Goal: Complete application form

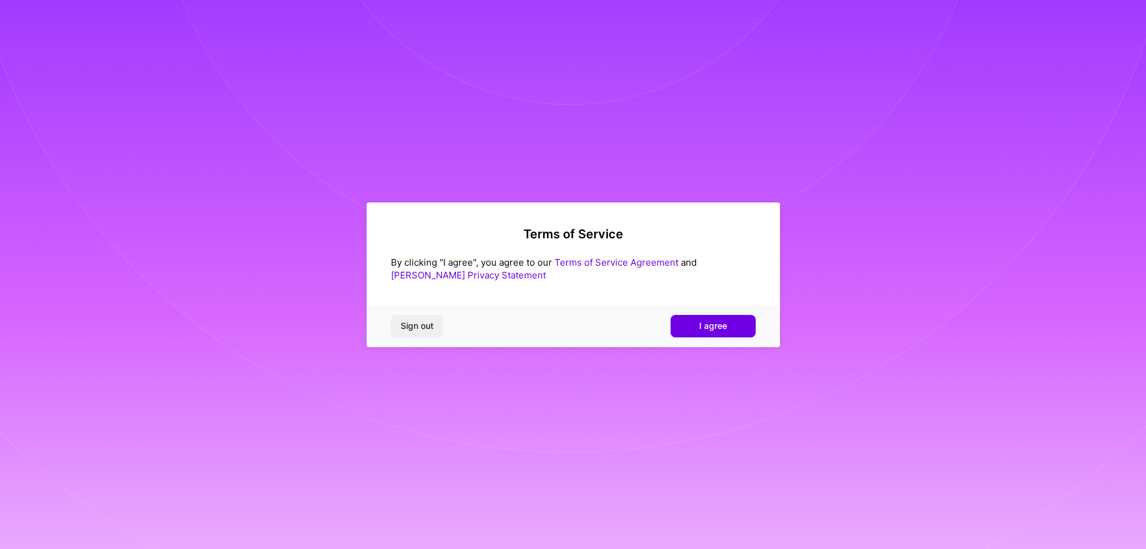
click at [687, 334] on button "I agree" at bounding box center [713, 326] width 85 height 22
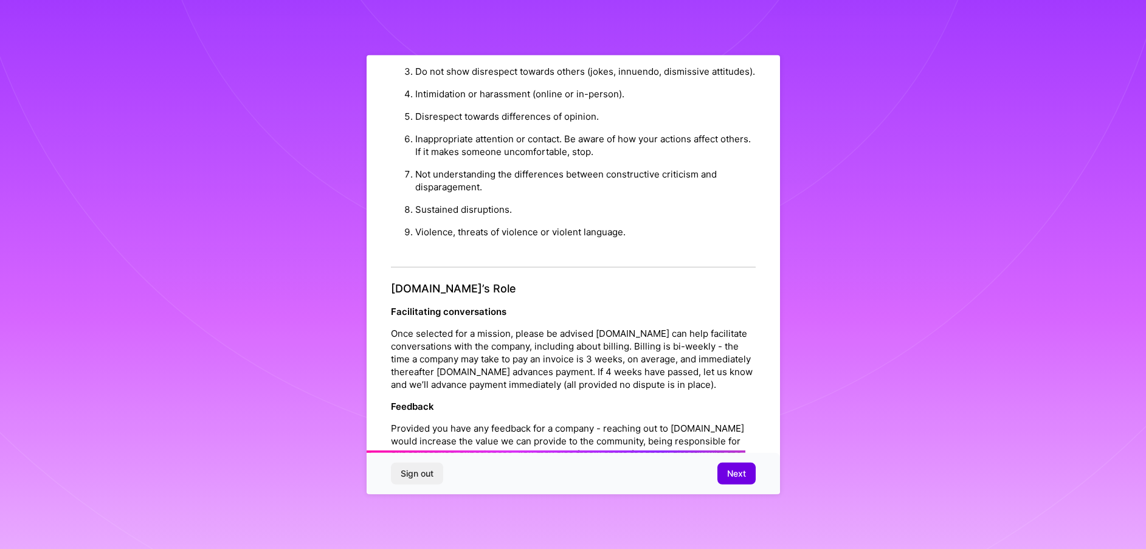
scroll to position [1233, 0]
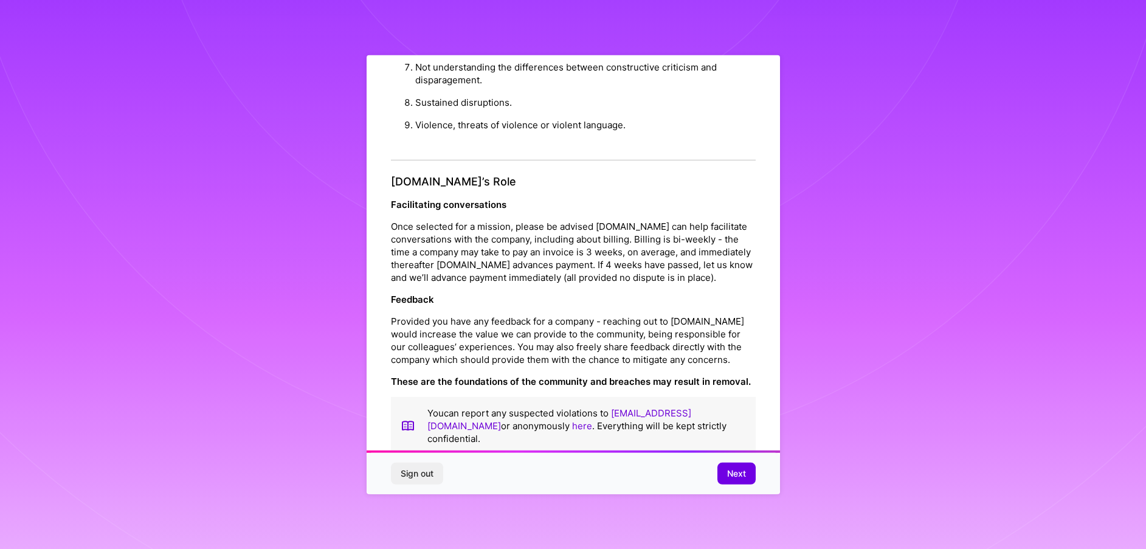
click at [745, 482] on button "Next" at bounding box center [736, 474] width 38 height 22
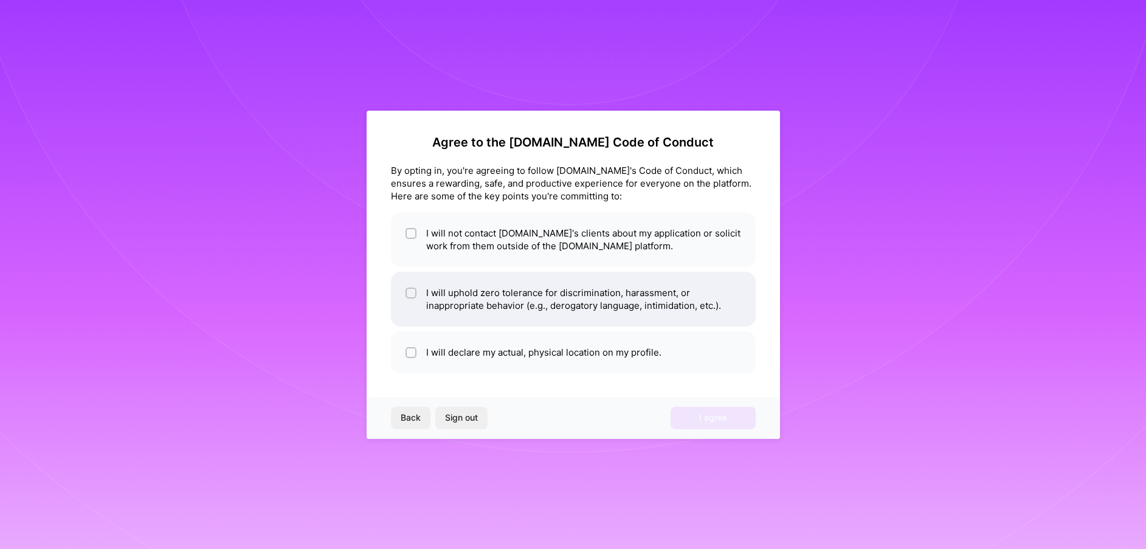
click at [416, 295] on div at bounding box center [411, 293] width 11 height 11
checkbox input "true"
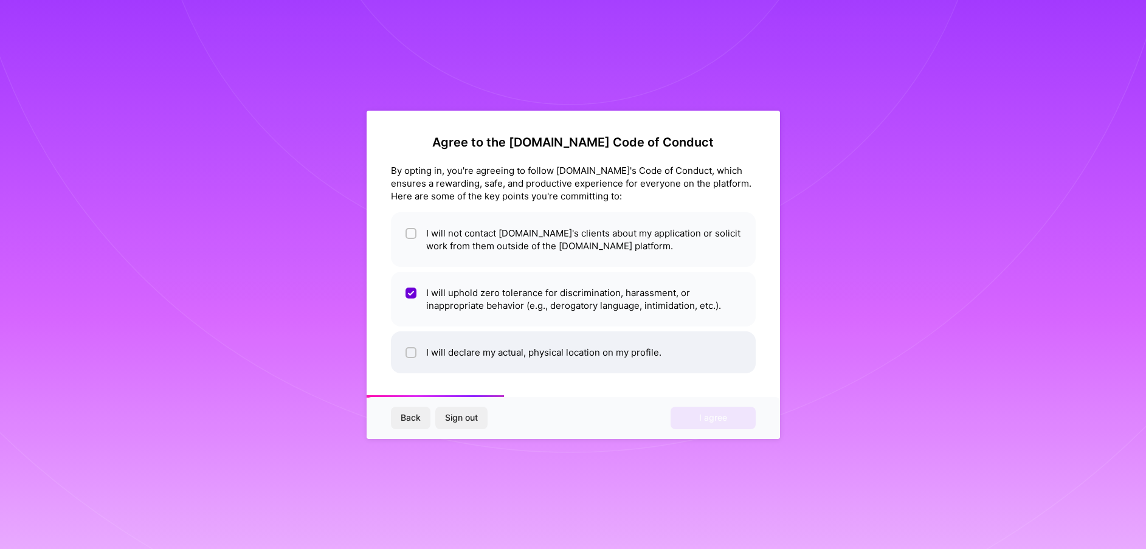
click at [409, 358] on span at bounding box center [411, 352] width 11 height 13
checkbox input "true"
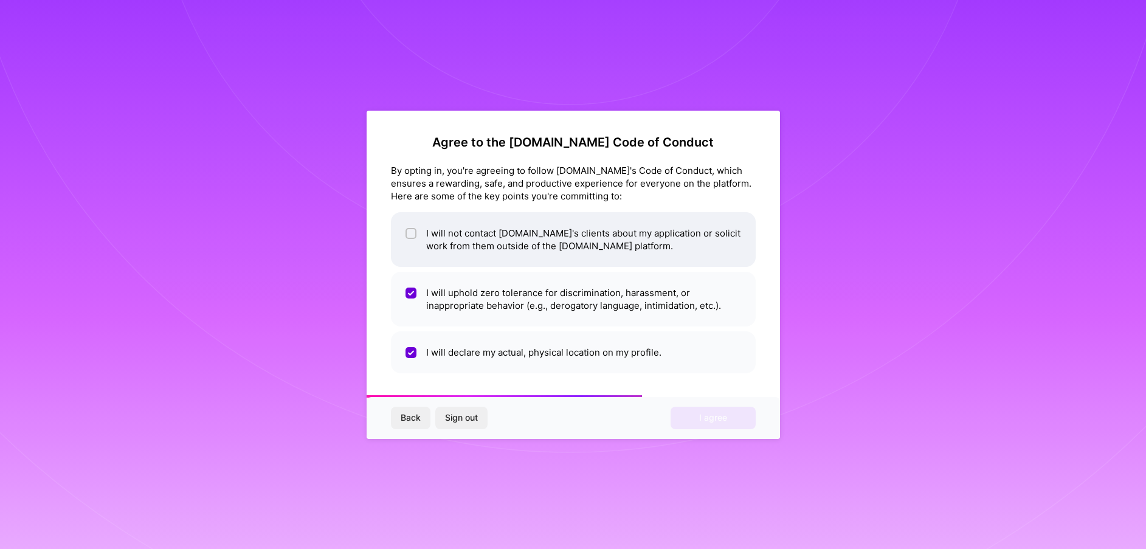
click at [427, 241] on li "I will not contact [DOMAIN_NAME]'s clients about my application or solicit work…" at bounding box center [573, 239] width 365 height 55
checkbox input "true"
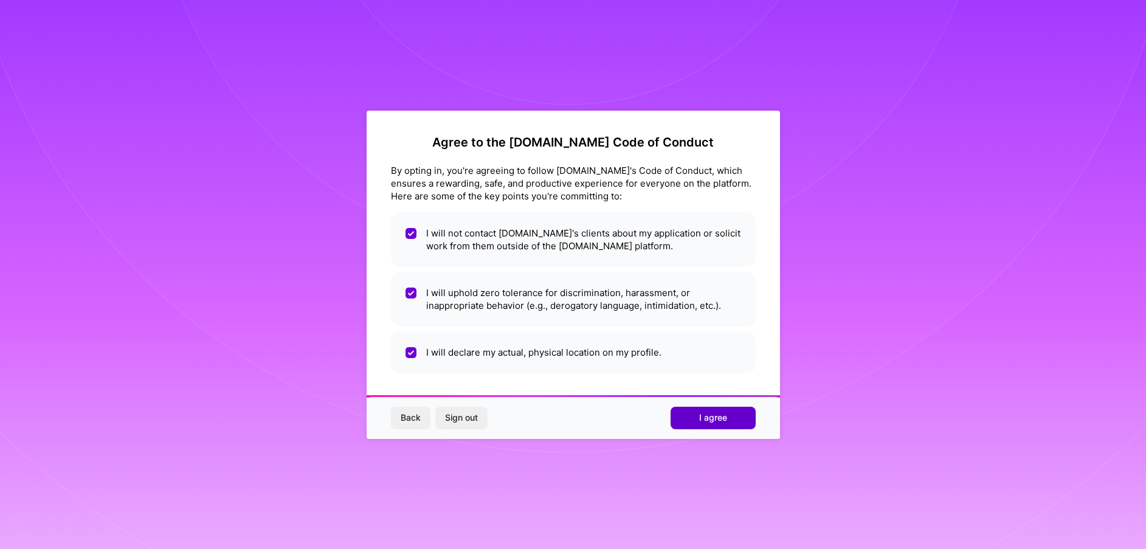
click at [728, 418] on button "I agree" at bounding box center [713, 418] width 85 height 22
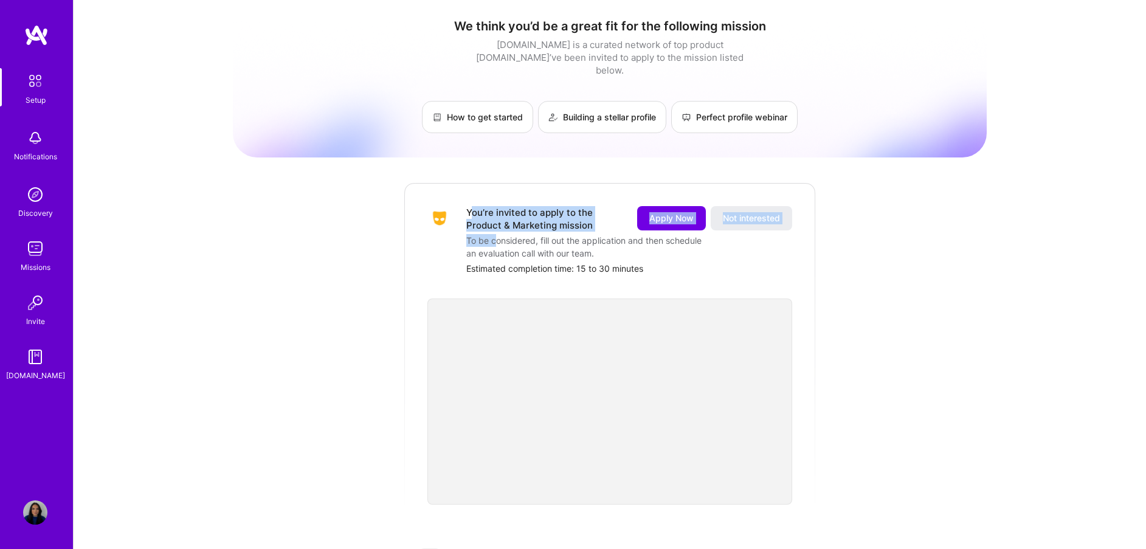
drag, startPoint x: 474, startPoint y: 199, endPoint x: 496, endPoint y: 229, distance: 37.3
click at [496, 229] on div "You’re invited to apply to the Product & Marketing mission Apply Now Not intere…" at bounding box center [629, 240] width 326 height 69
click at [530, 235] on div "To be considered, fill out the application and then schedule an evaluation call…" at bounding box center [587, 247] width 243 height 26
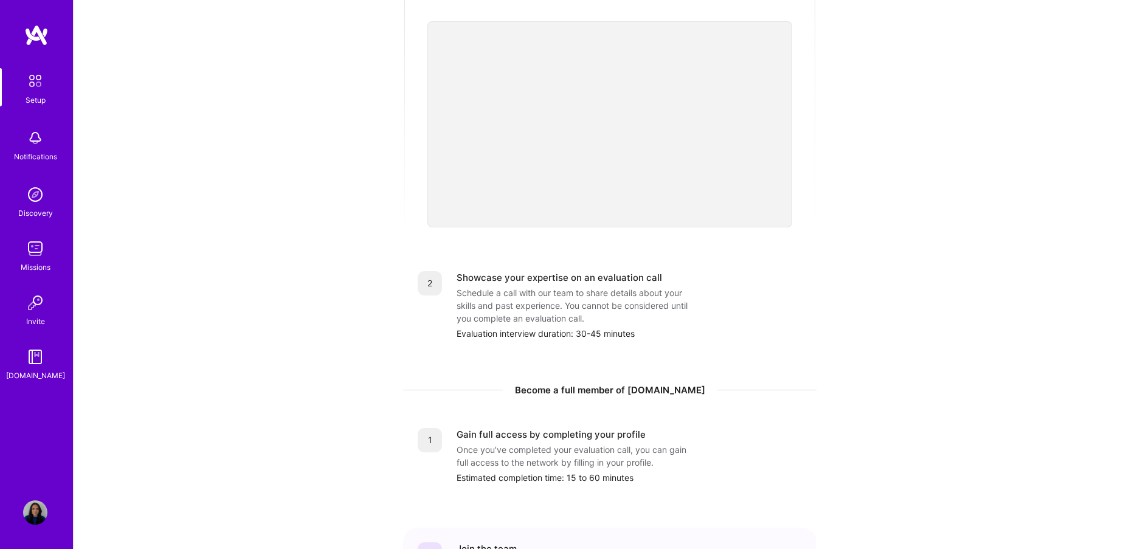
scroll to position [278, 0]
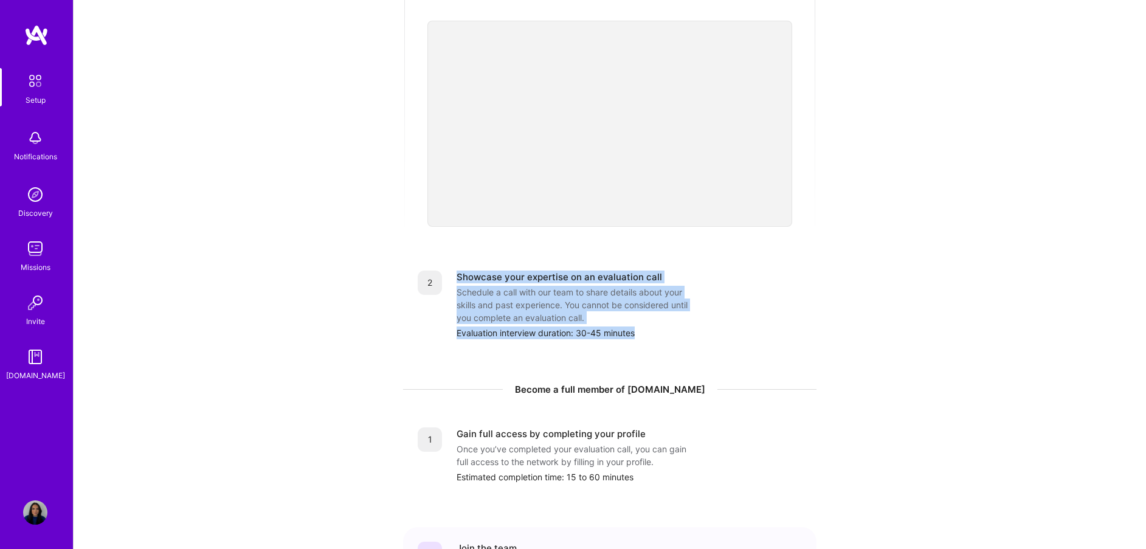
drag, startPoint x: 457, startPoint y: 265, endPoint x: 645, endPoint y: 334, distance: 200.6
click at [645, 334] on div "2 Showcase your expertise on an evaluation call Schedule a call with our team t…" at bounding box center [609, 305] width 413 height 98
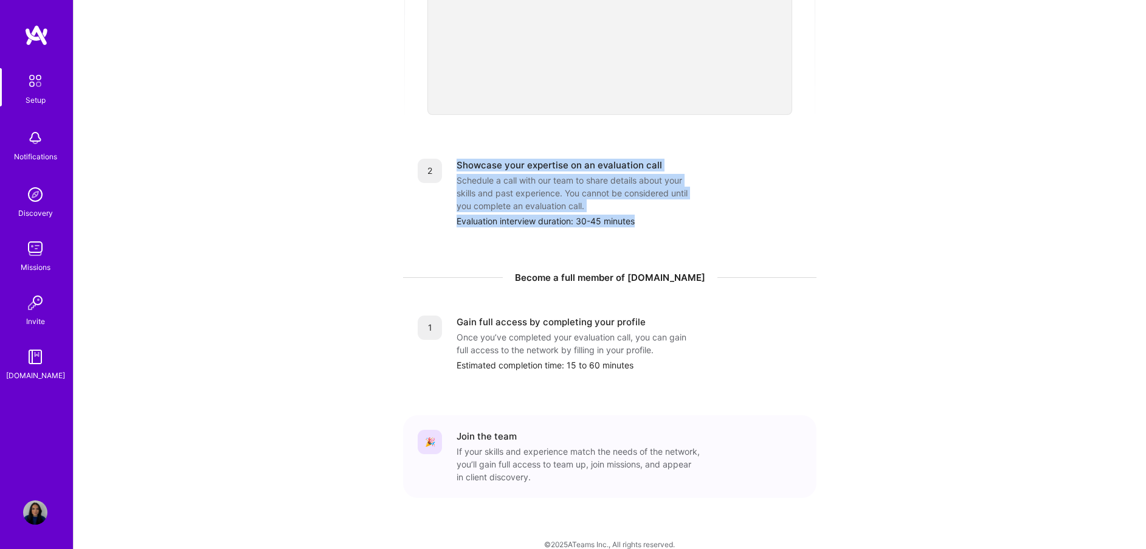
scroll to position [393, 0]
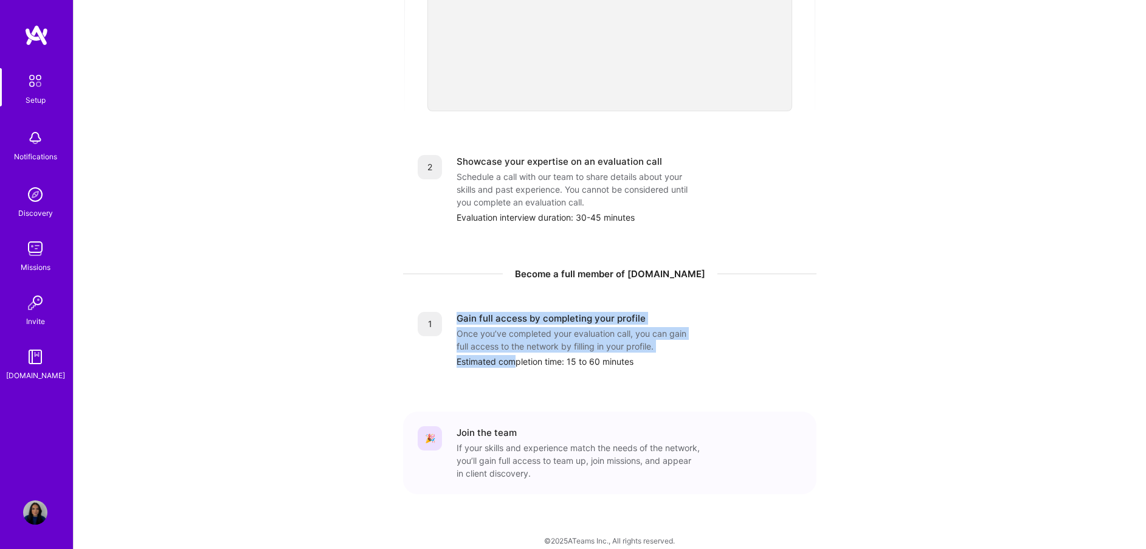
drag, startPoint x: 451, startPoint y: 303, endPoint x: 514, endPoint y: 347, distance: 76.9
click at [514, 347] on div "1 Gain full access by completing your profile Once you’ve completed your evalua…" at bounding box center [610, 340] width 384 height 56
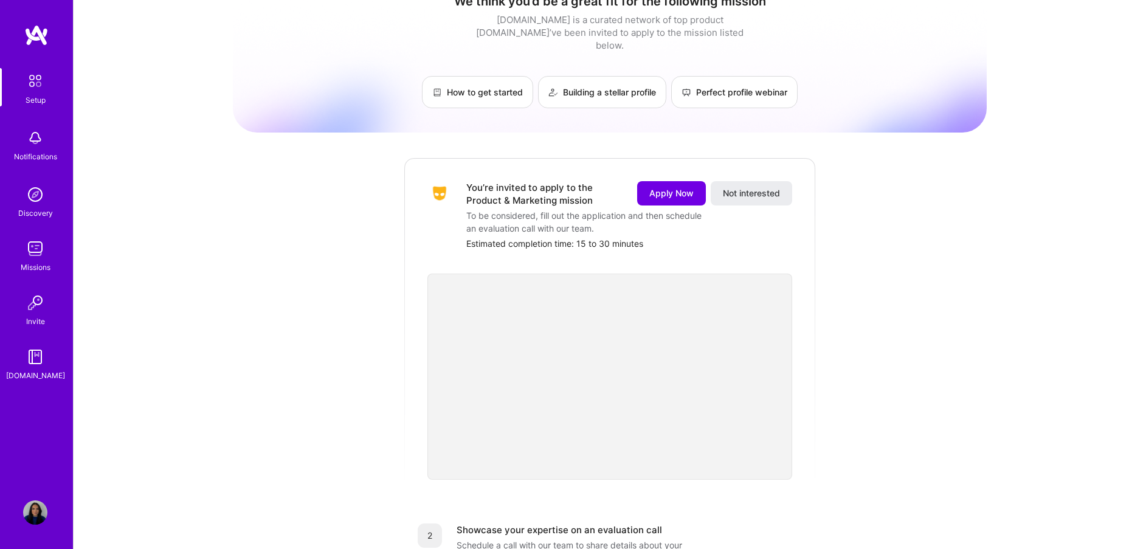
click at [570, 181] on div "You’re invited to apply to the Product & Marketing mission" at bounding box center [544, 194] width 156 height 26
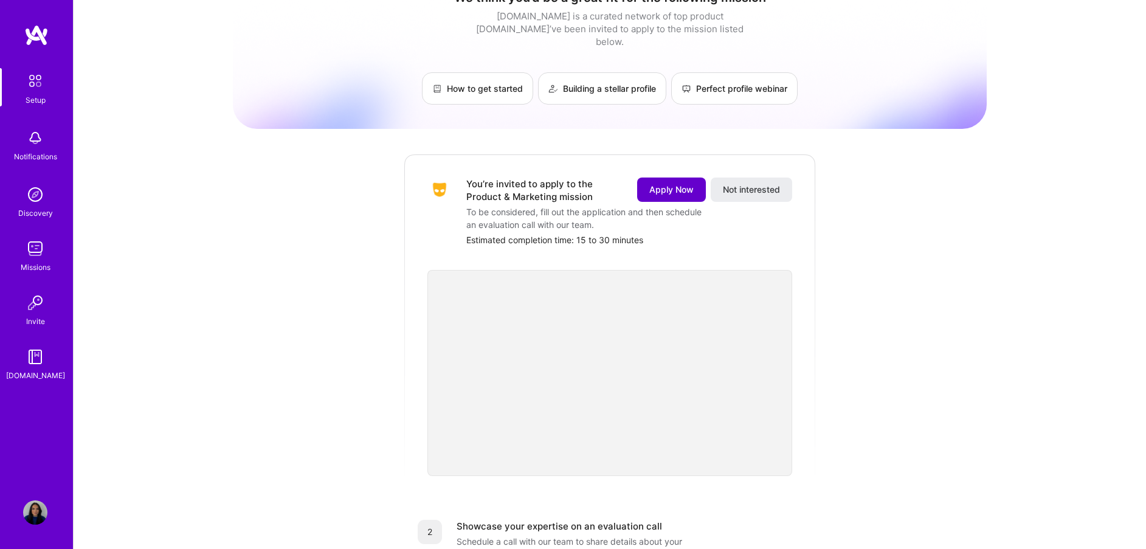
click at [651, 188] on button "Apply Now" at bounding box center [671, 190] width 69 height 24
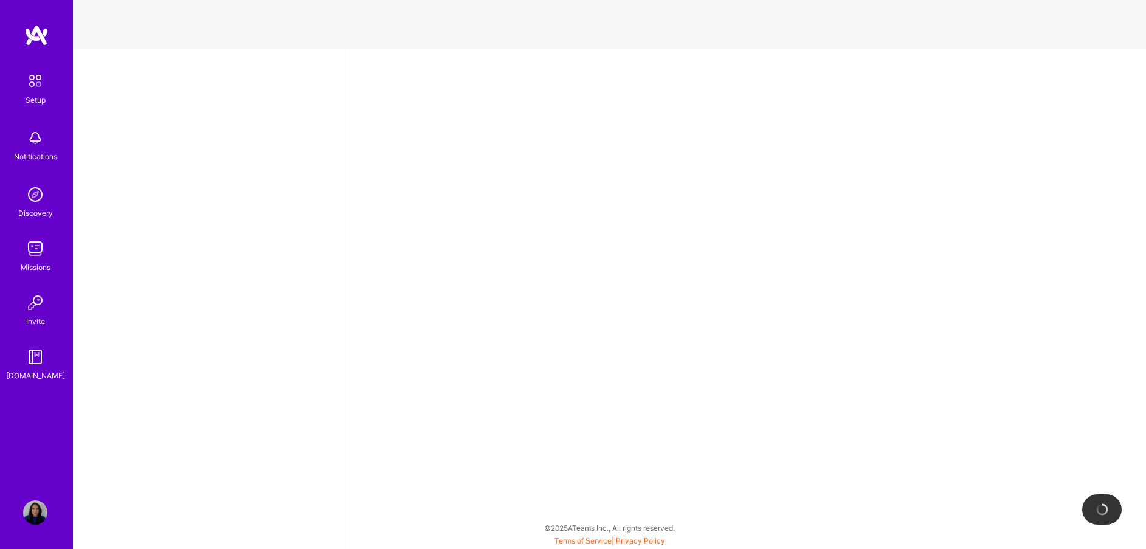
select select "US"
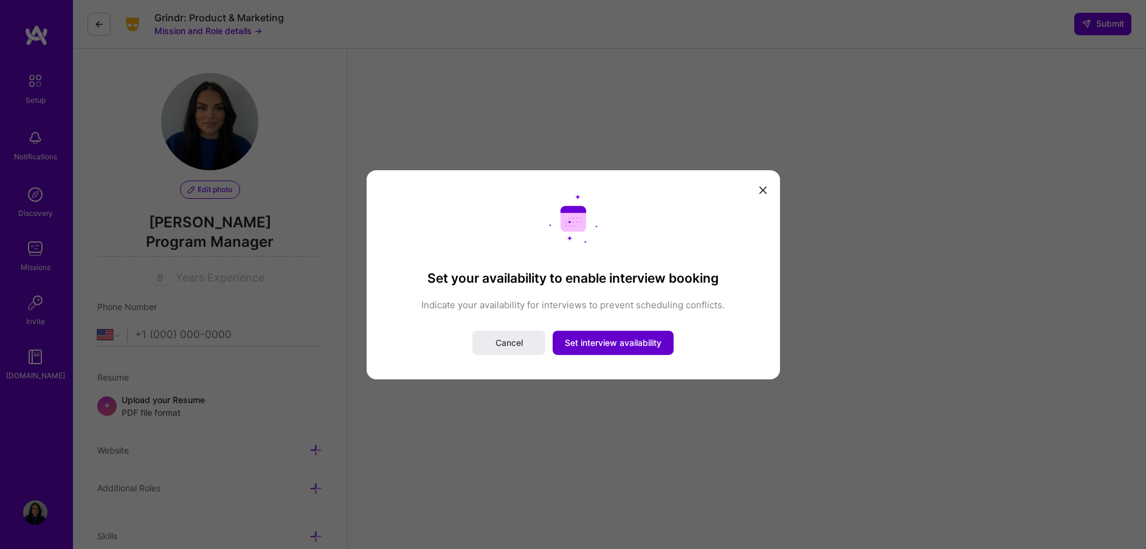
click at [616, 343] on span "Set interview availability" at bounding box center [613, 343] width 97 height 12
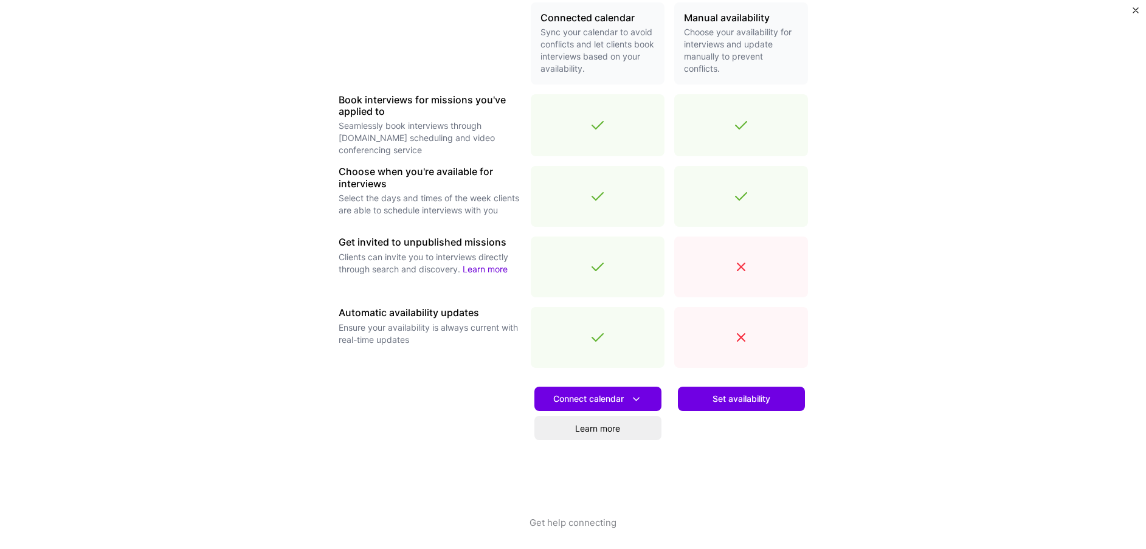
scroll to position [303, 0]
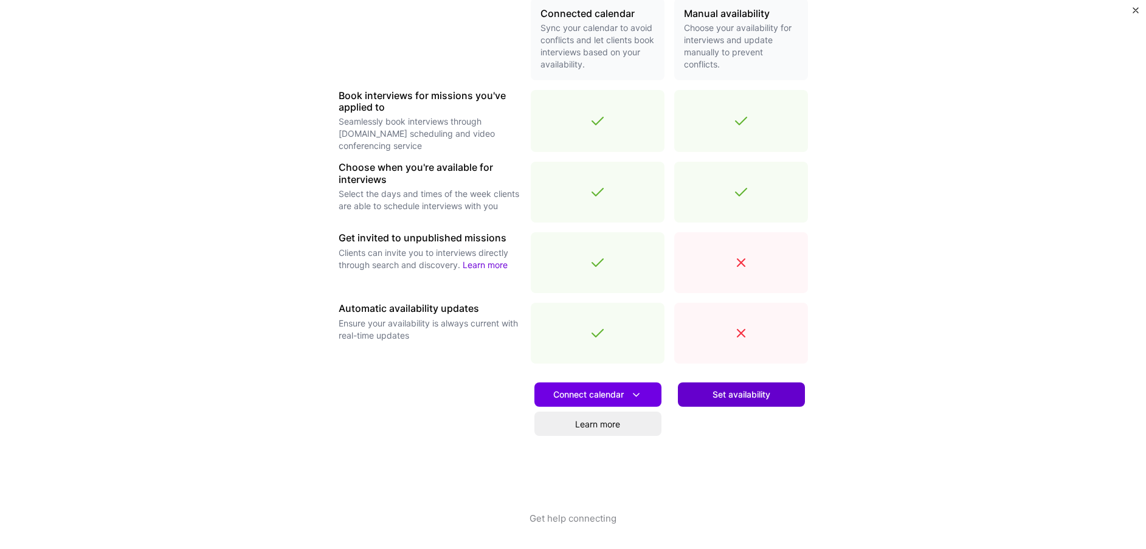
click at [703, 393] on button "Set availability" at bounding box center [741, 394] width 127 height 24
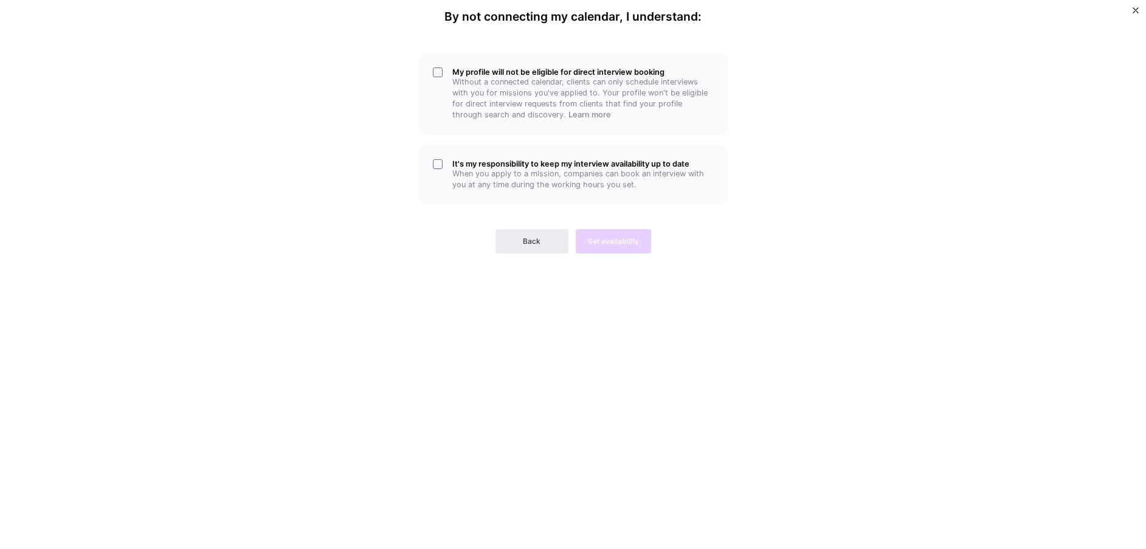
scroll to position [0, 0]
click at [505, 244] on button "Back" at bounding box center [531, 241] width 73 height 24
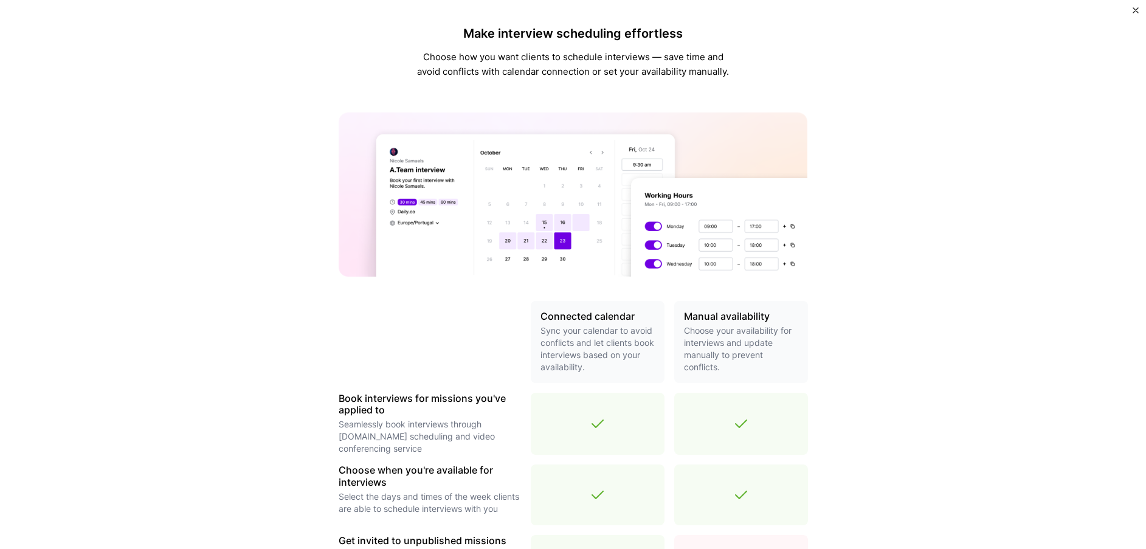
scroll to position [303, 0]
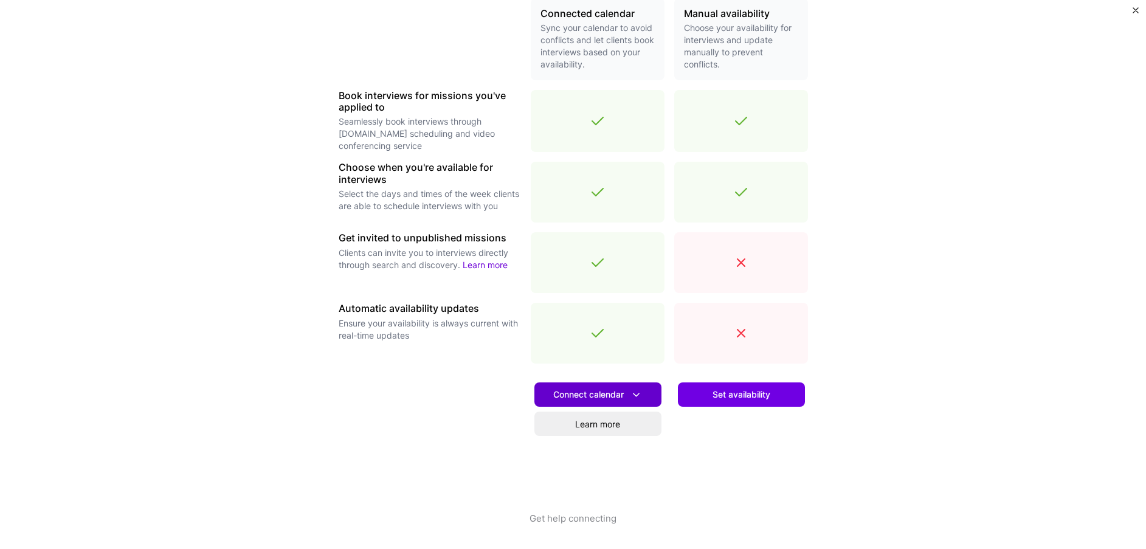
click at [635, 393] on icon at bounding box center [636, 394] width 13 height 13
click at [740, 421] on div "Set availability" at bounding box center [741, 442] width 134 height 139
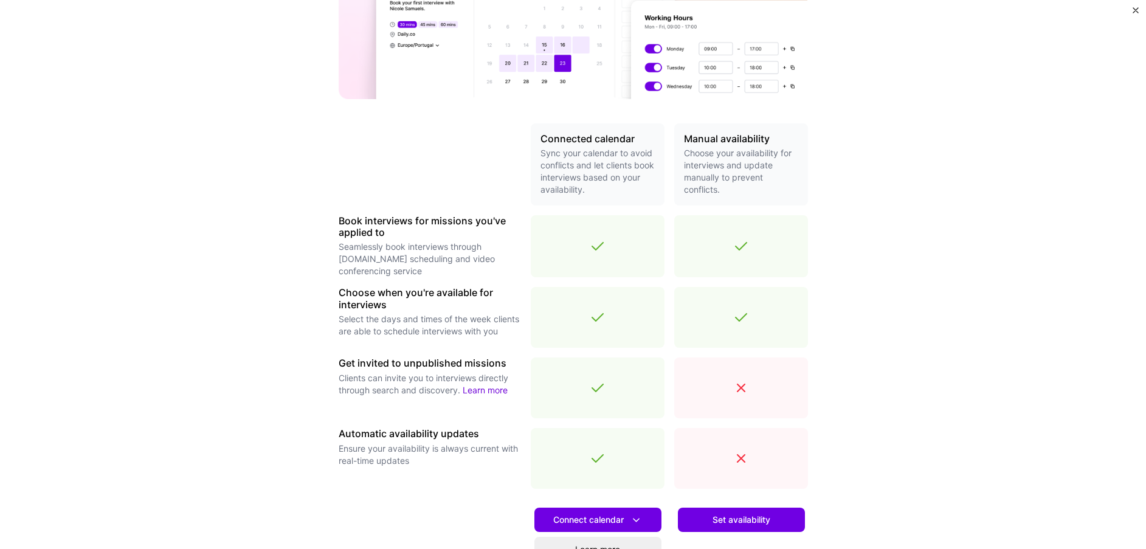
scroll to position [176, 0]
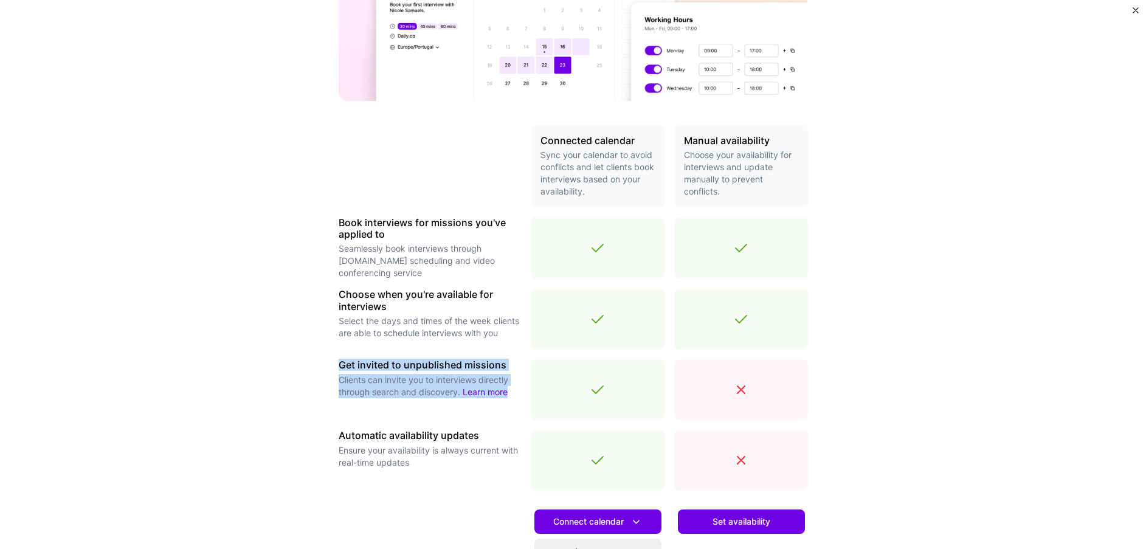
drag, startPoint x: 336, startPoint y: 366, endPoint x: 423, endPoint y: 409, distance: 96.8
click at [423, 409] on div "Make interview scheduling effortless Choose how you want clients to schedule in…" at bounding box center [573, 274] width 1146 height 549
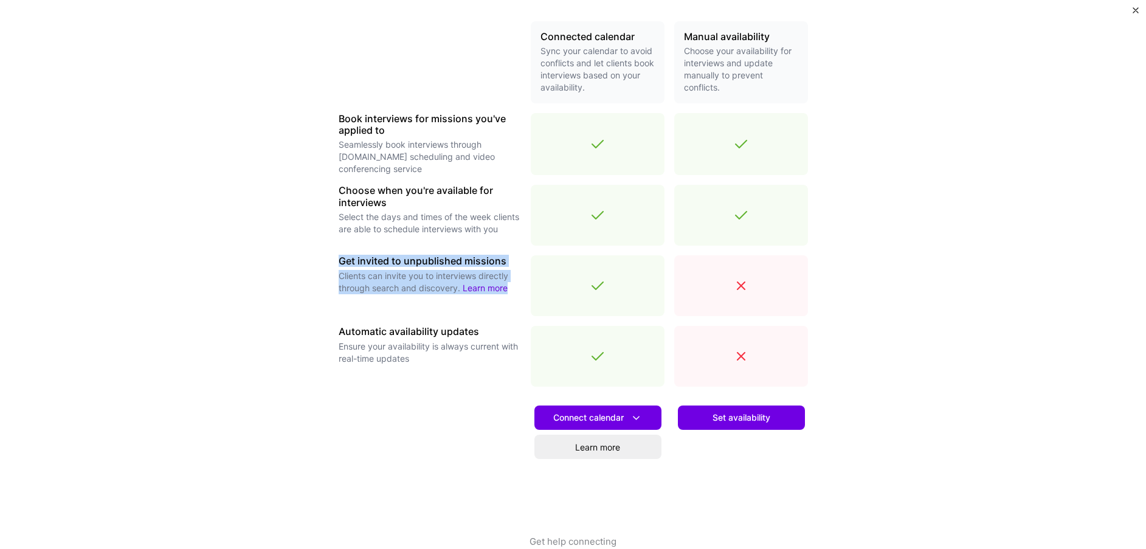
scroll to position [282, 0]
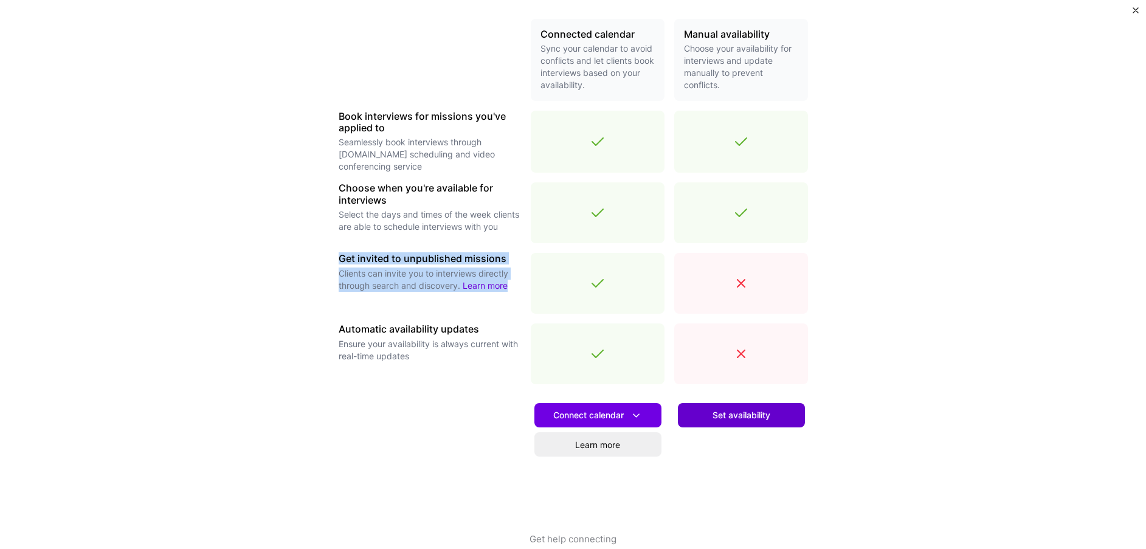
click at [725, 410] on span "Set availability" at bounding box center [742, 415] width 58 height 12
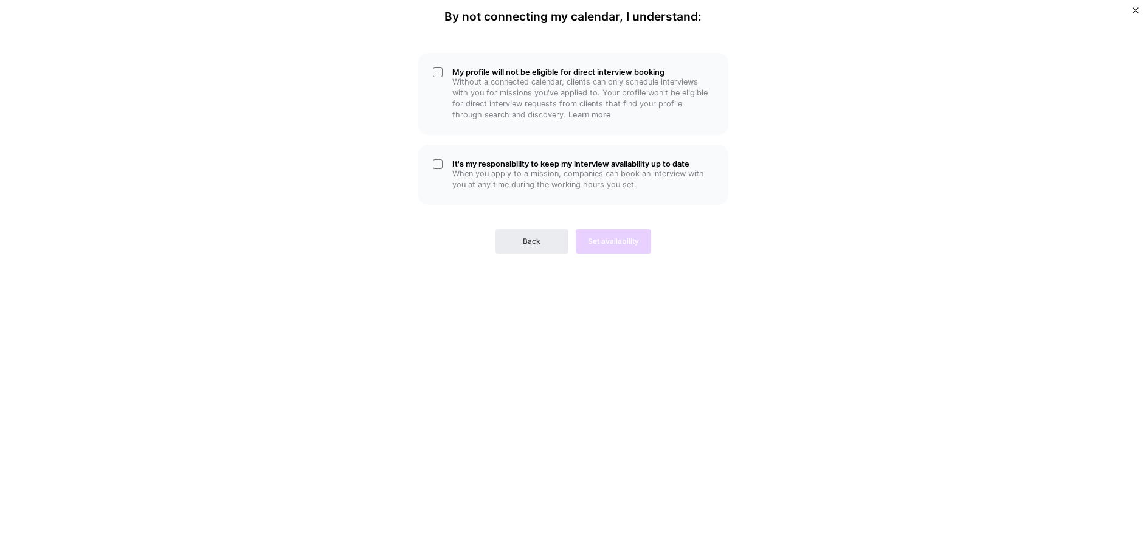
scroll to position [0, 0]
click at [480, 168] on h5 "It's my responsibility to keep my interview availability up to date" at bounding box center [582, 163] width 261 height 9
click at [473, 100] on p "Without a connected calendar, clients can only schedule interviews with you for…" at bounding box center [582, 99] width 261 height 44
click at [596, 247] on button "Set availability" at bounding box center [613, 241] width 75 height 24
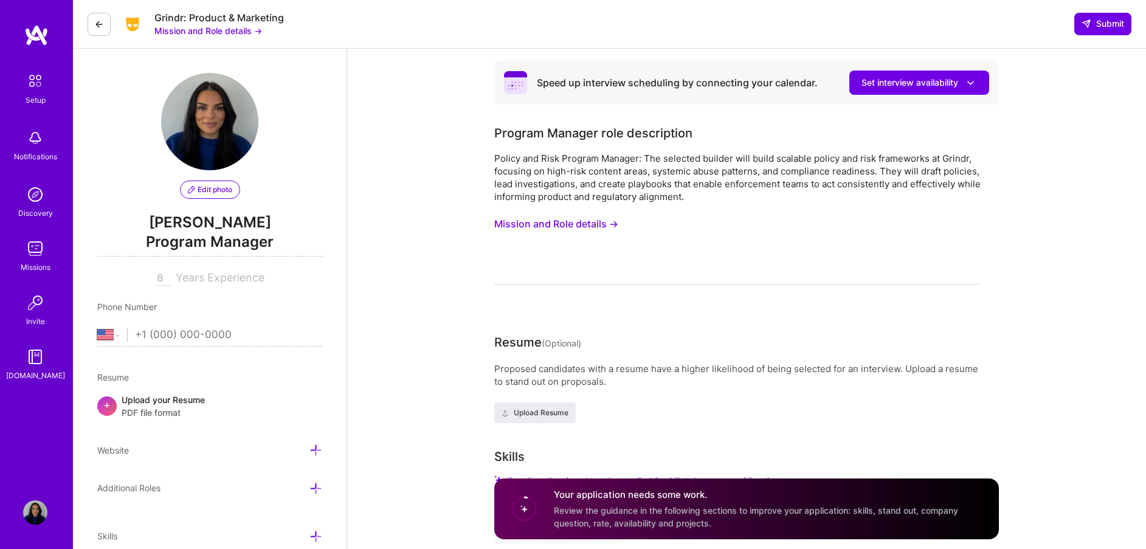
click at [551, 230] on button "Mission and Role details →" at bounding box center [556, 224] width 124 height 22
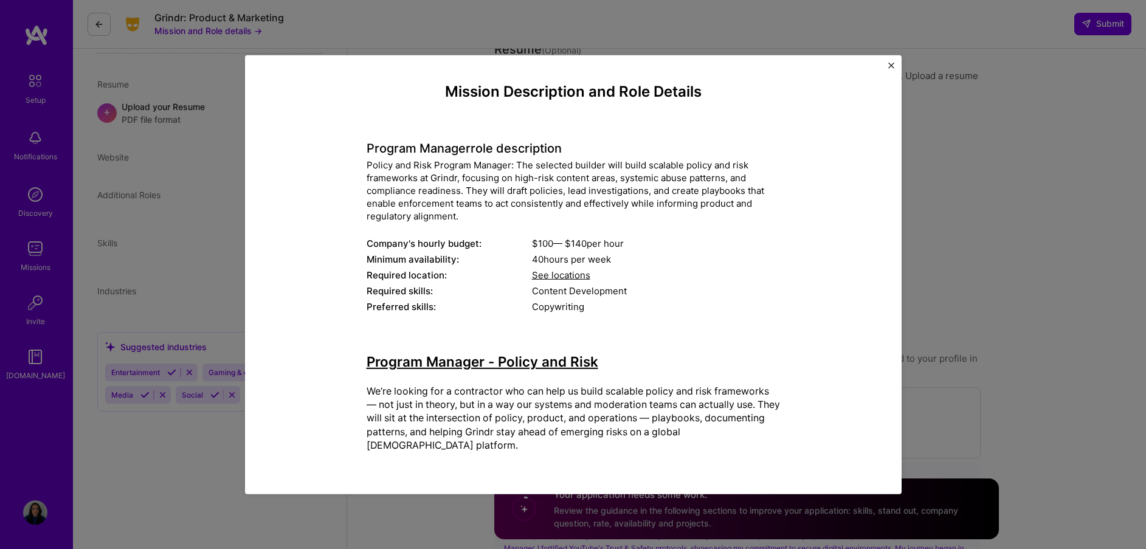
click at [552, 279] on span "See locations" at bounding box center [561, 275] width 58 height 12
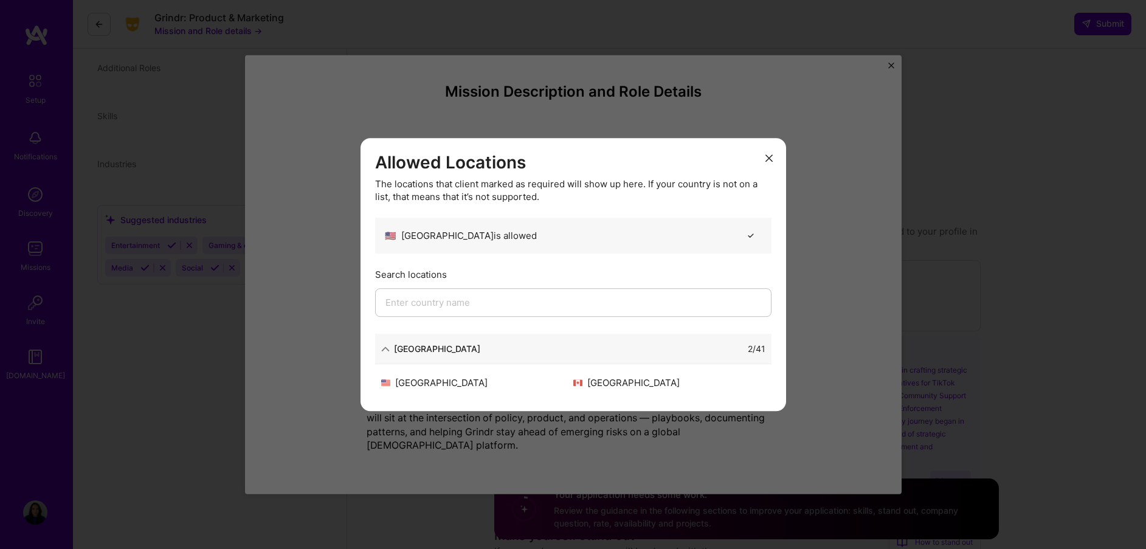
scroll to position [458, 0]
click at [763, 160] on button "modal" at bounding box center [769, 158] width 15 height 20
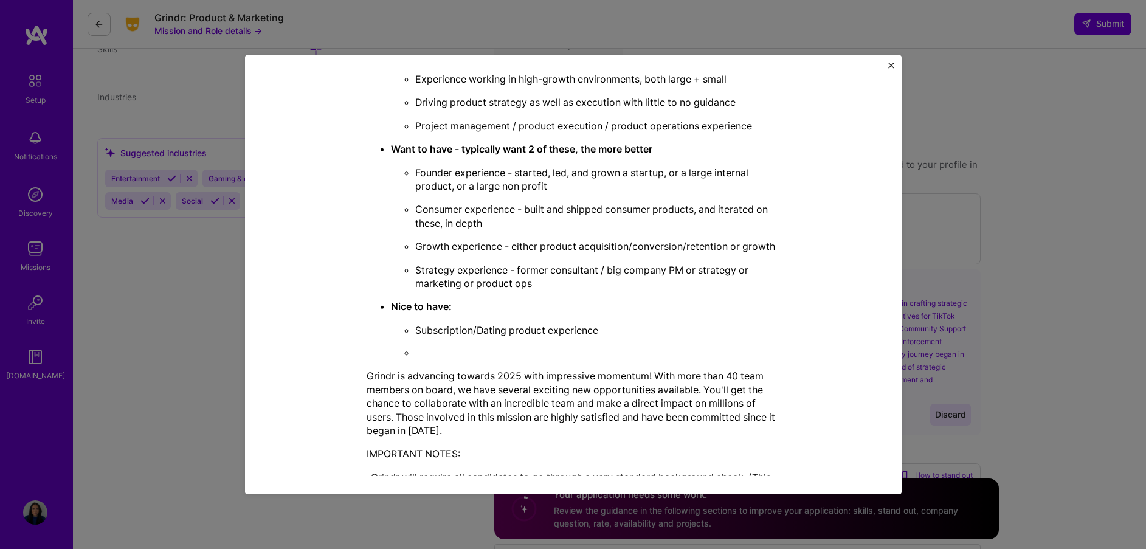
scroll to position [2392, 0]
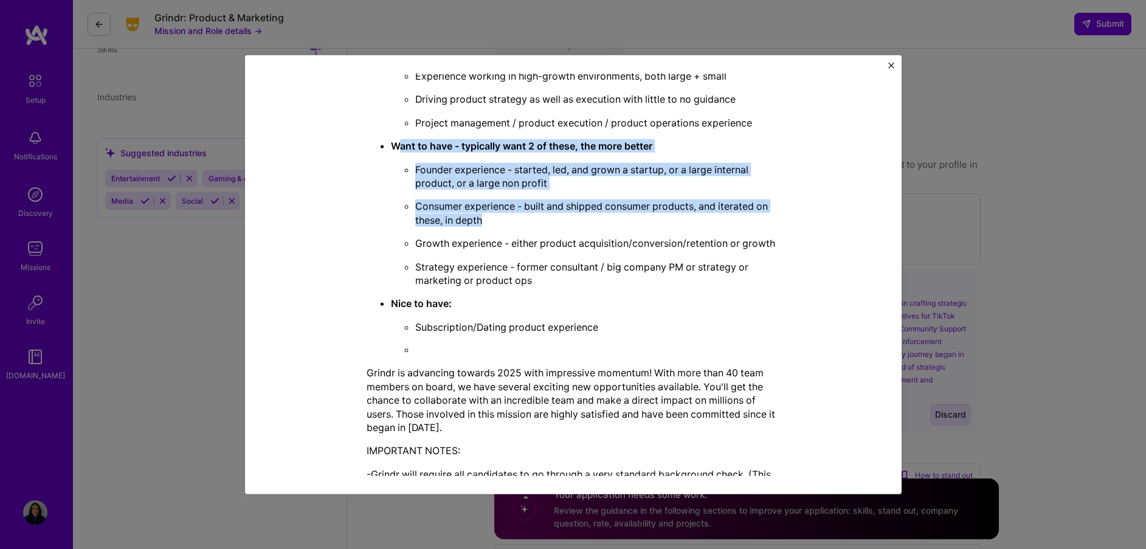
drag, startPoint x: 396, startPoint y: 119, endPoint x: 517, endPoint y: 189, distance: 140.6
click at [517, 189] on li "Want to have - typically want 2 of these, the more better Founder experience - …" at bounding box center [585, 213] width 389 height 148
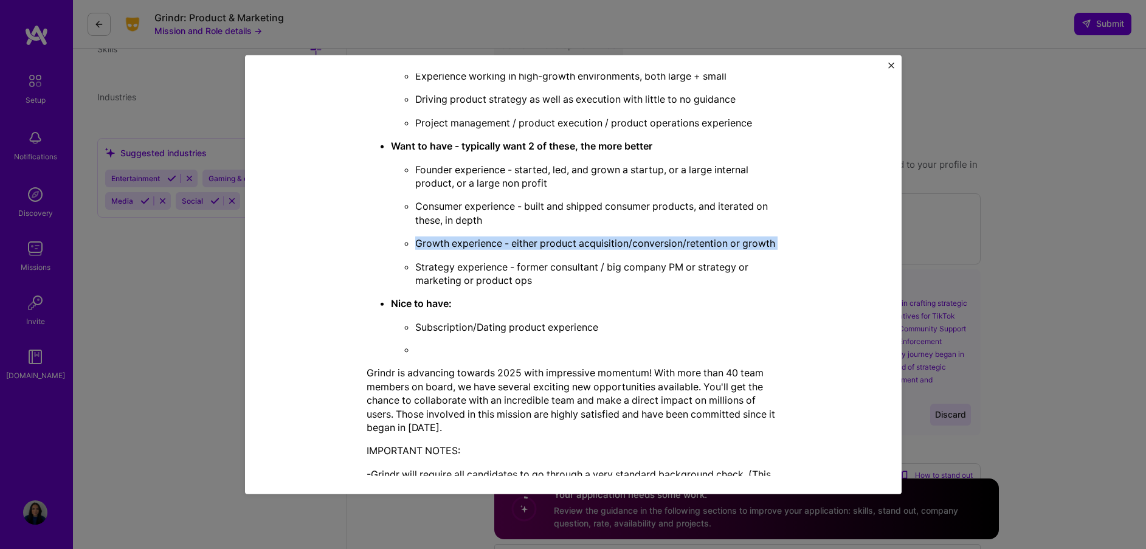
drag, startPoint x: 415, startPoint y: 216, endPoint x: 496, endPoint y: 239, distance: 84.7
click at [496, 239] on ul "Founder experience - started, led, and grown a startup, or a large internal pro…" at bounding box center [585, 224] width 389 height 125
click at [451, 261] on p "Strategy experience - former consultant / big company PM or strategy or marketi…" at bounding box center [597, 273] width 365 height 27
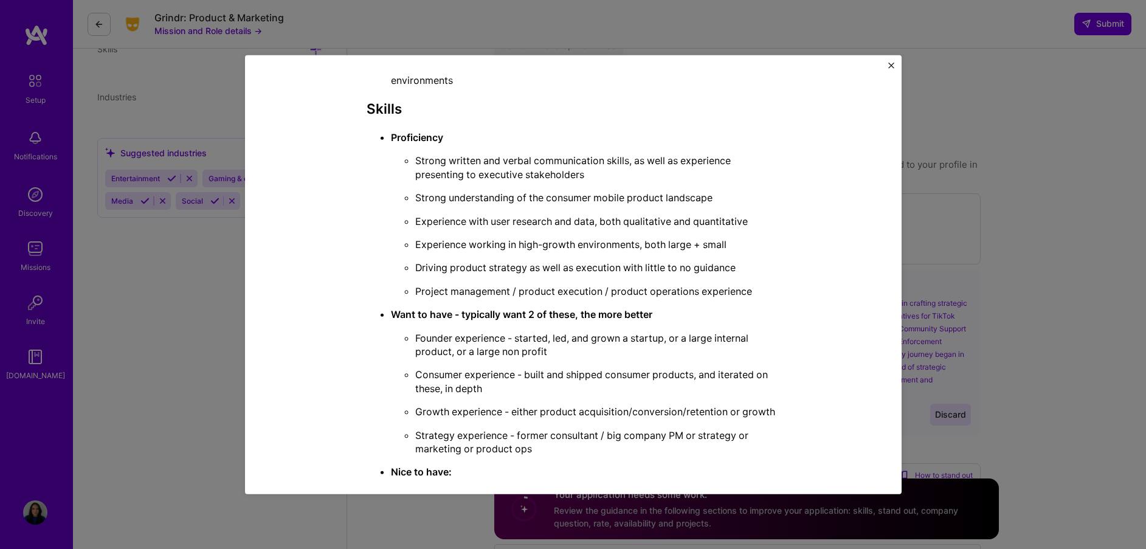
scroll to position [2217, 0]
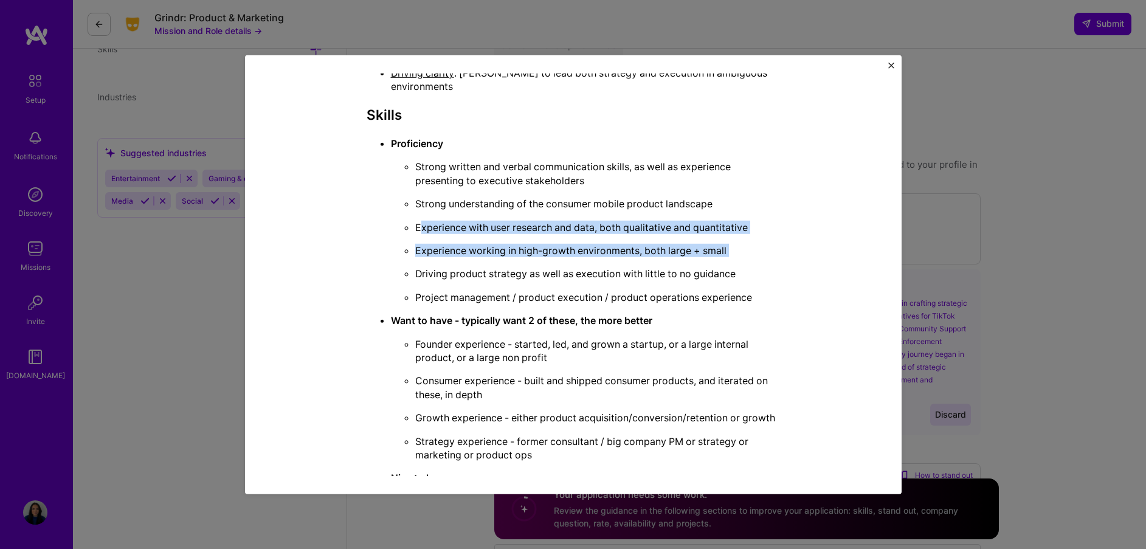
drag, startPoint x: 418, startPoint y: 199, endPoint x: 460, endPoint y: 254, distance: 68.1
click at [449, 235] on ul "Strong written and verbal communication skills, as well as experience presentin…" at bounding box center [585, 232] width 389 height 144
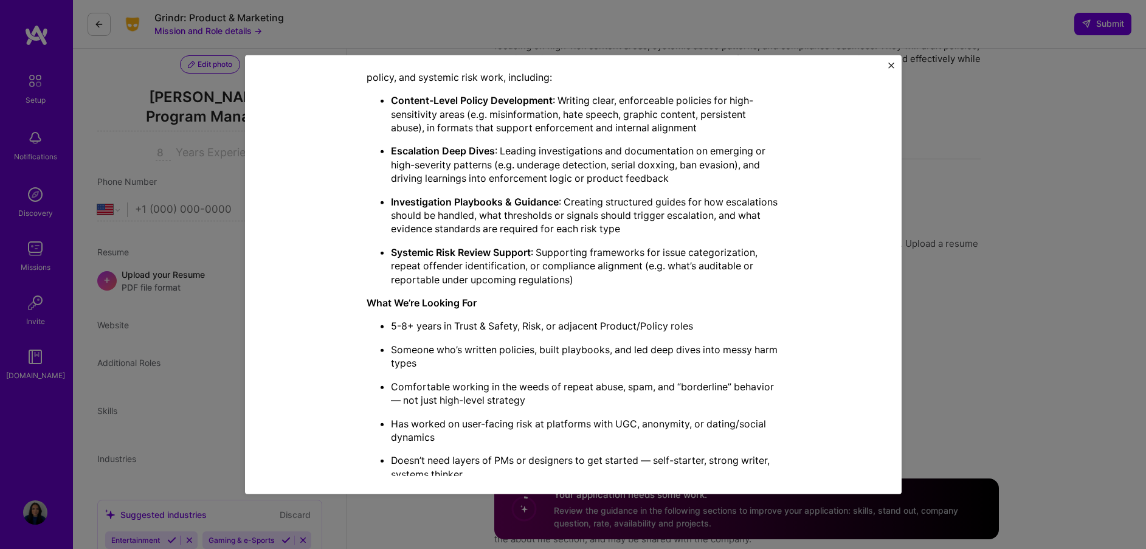
scroll to position [473, 0]
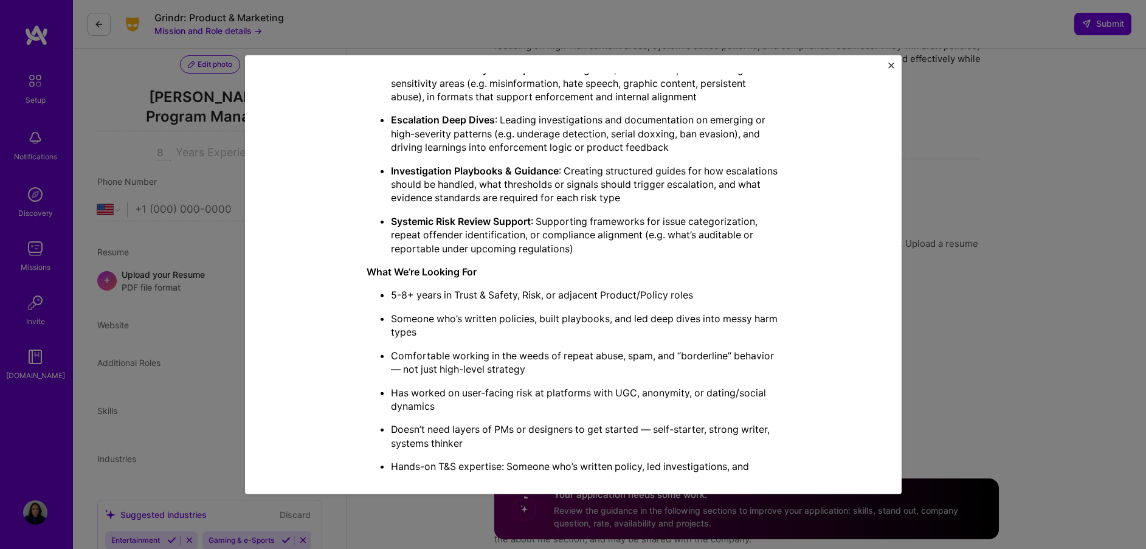
click at [922, 277] on div "Mission Description and Role Details Program Manager role description Policy an…" at bounding box center [573, 274] width 1146 height 549
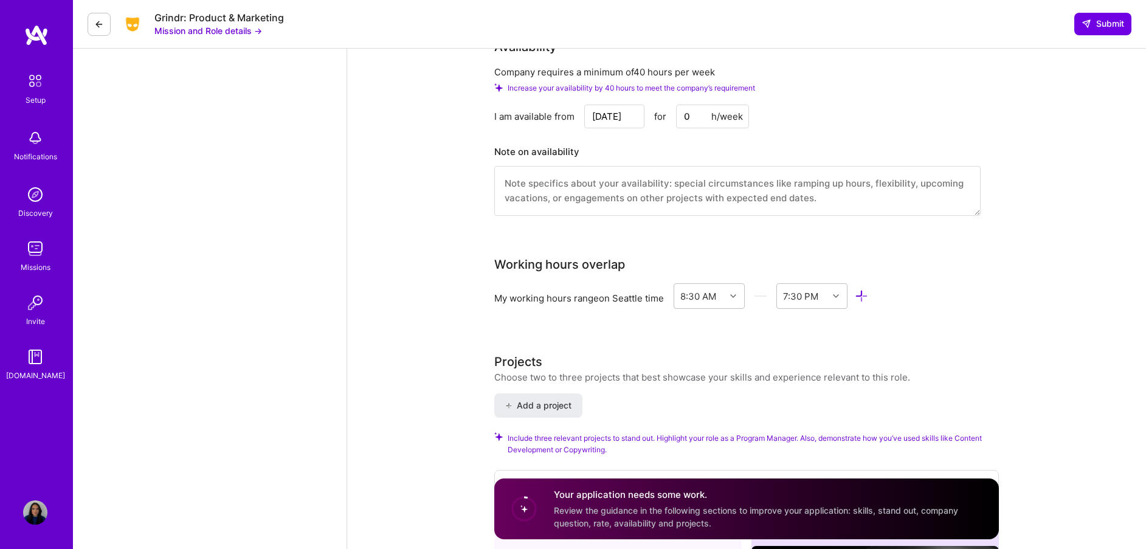
scroll to position [1615, 0]
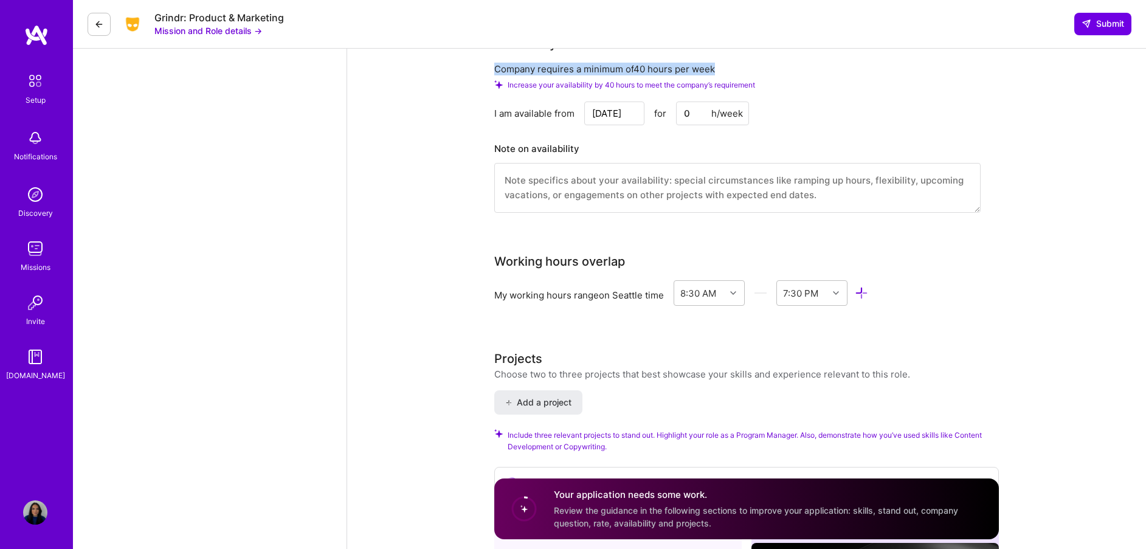
drag, startPoint x: 493, startPoint y: 69, endPoint x: 731, endPoint y: 75, distance: 238.4
click at [731, 75] on div "Speed up interview scheduling by connecting your calendar. Set interview availa…" at bounding box center [746, 150] width 799 height 3432
click at [694, 124] on input "0" at bounding box center [712, 115] width 73 height 24
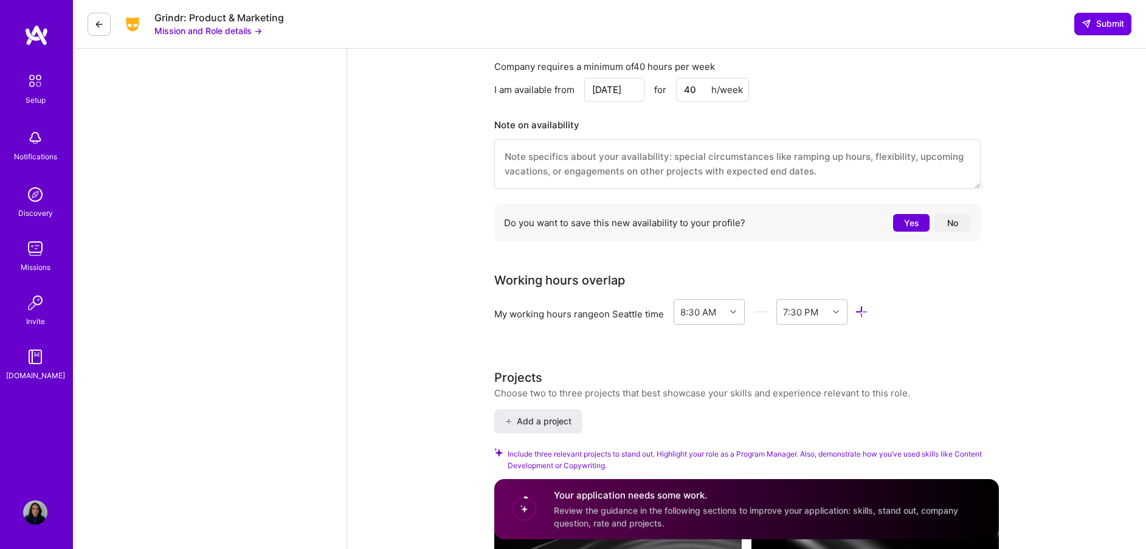
type input "40"
click at [844, 80] on div "I am available from [DATE] for 40 h/week" at bounding box center [737, 90] width 486 height 24
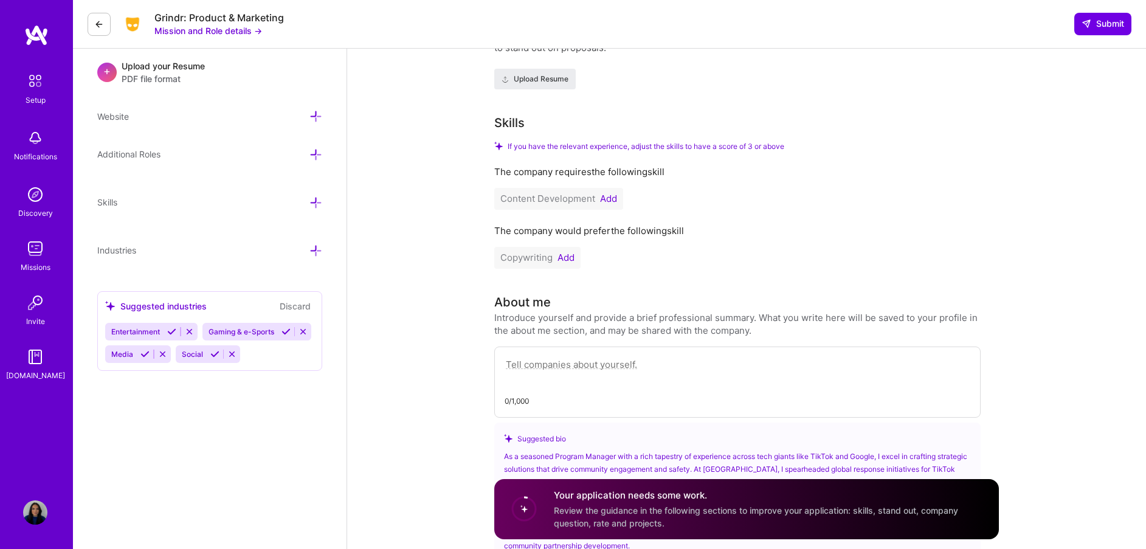
scroll to position [331, 0]
click at [571, 258] on button "Add" at bounding box center [565, 260] width 17 height 10
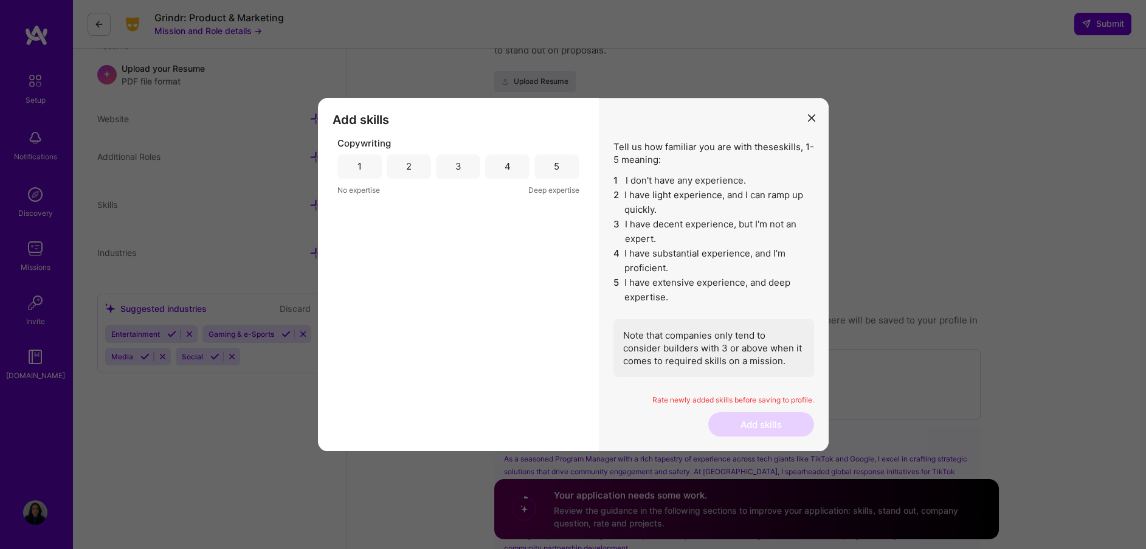
click at [548, 170] on div "5" at bounding box center [556, 166] width 44 height 24
click at [757, 417] on button "Add skills" at bounding box center [761, 424] width 106 height 24
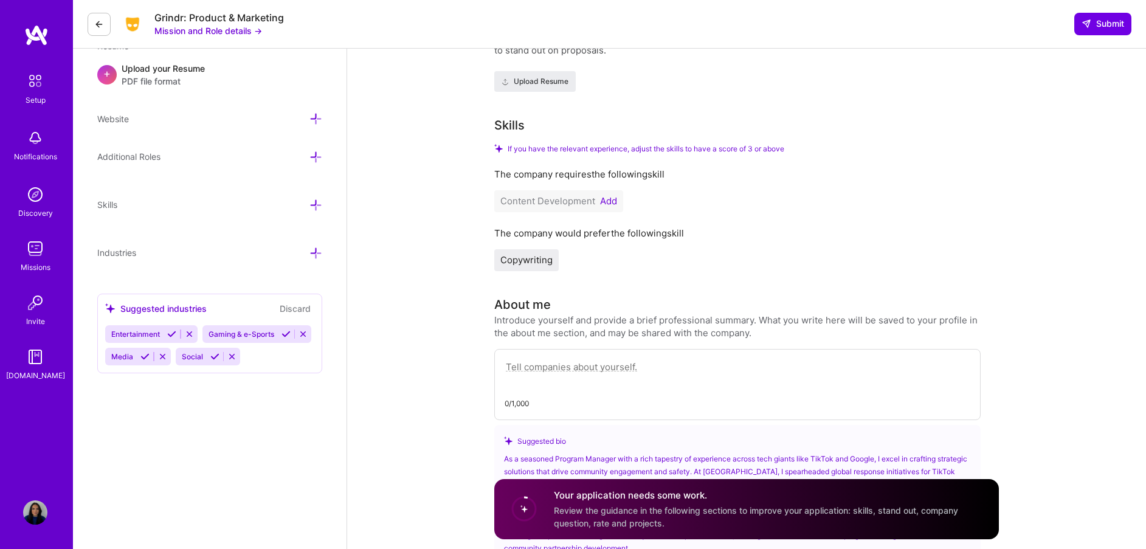
click at [613, 201] on button "Add" at bounding box center [608, 201] width 17 height 10
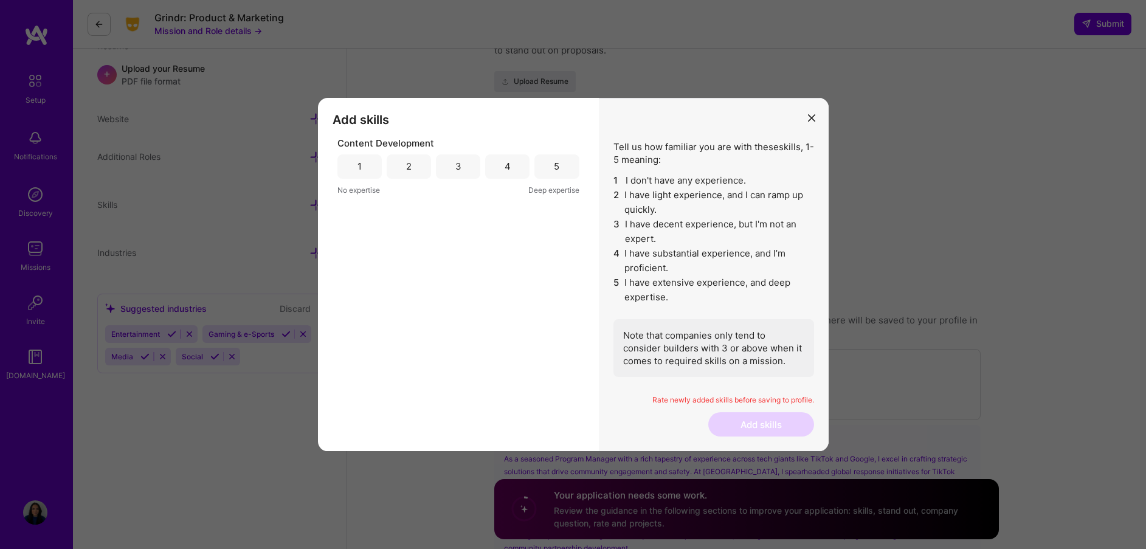
click at [564, 167] on div "5" at bounding box center [556, 166] width 44 height 24
click at [778, 418] on button "Add skills" at bounding box center [761, 424] width 106 height 24
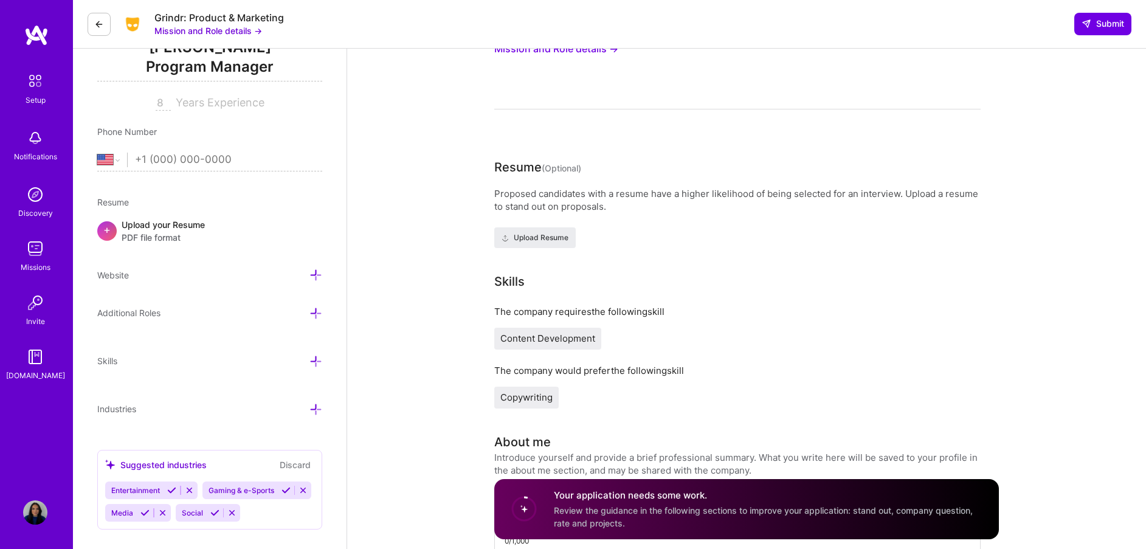
scroll to position [163, 0]
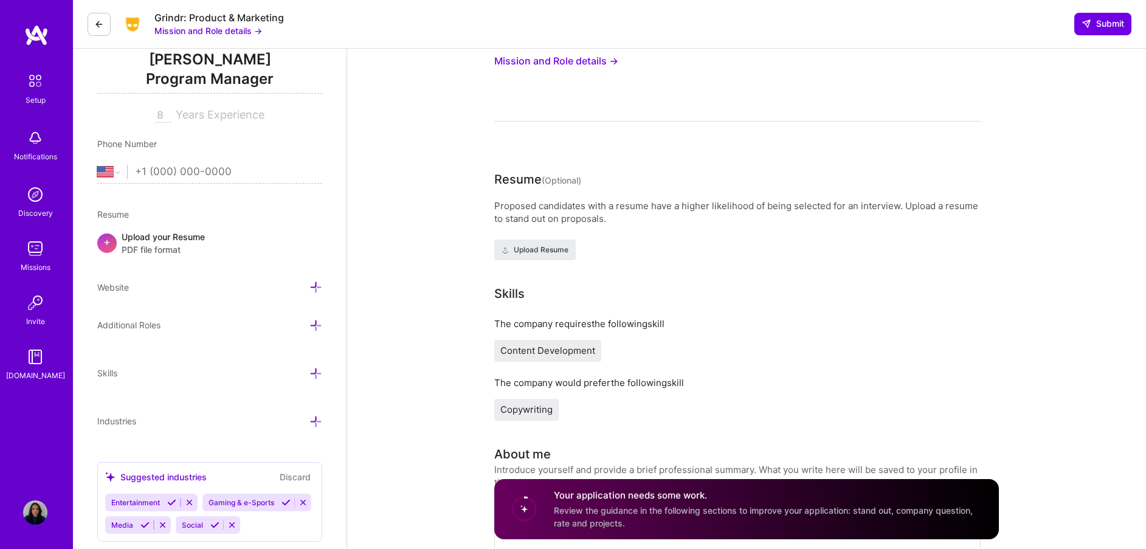
click at [165, 170] on input "tel" at bounding box center [228, 171] width 187 height 35
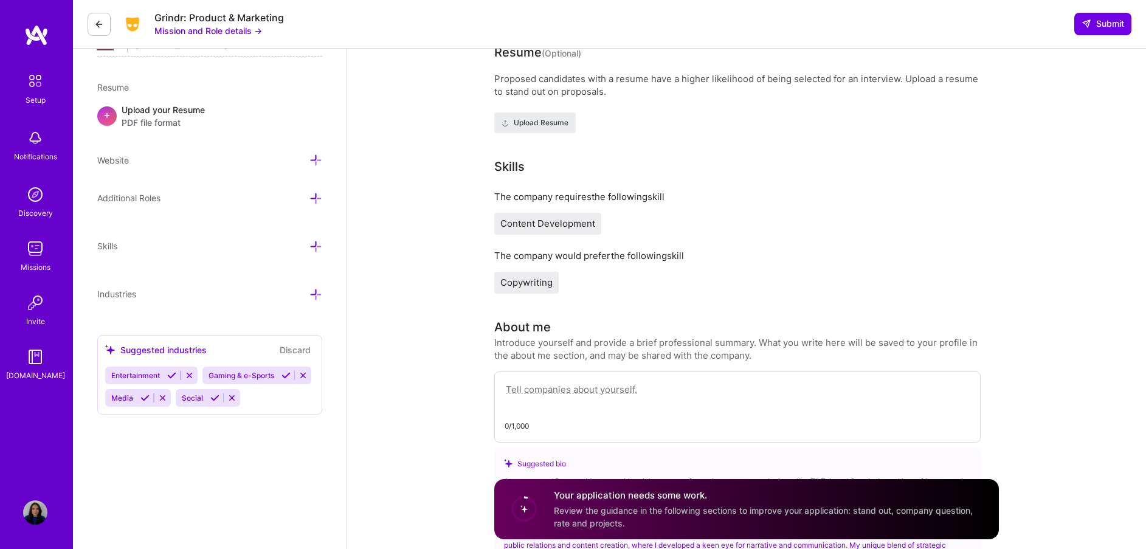
scroll to position [263, 0]
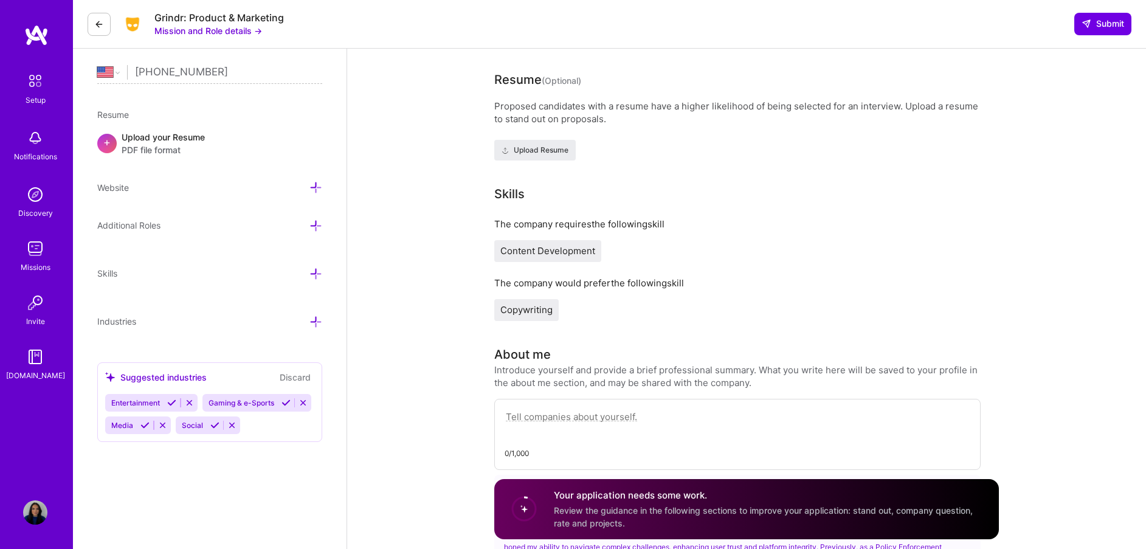
type input "[PHONE_NUMBER]"
click at [125, 379] on div "Suggested industries" at bounding box center [156, 377] width 102 height 13
click at [137, 318] on div "Industries" at bounding box center [209, 321] width 225 height 14
click at [311, 323] on icon at bounding box center [315, 322] width 13 height 13
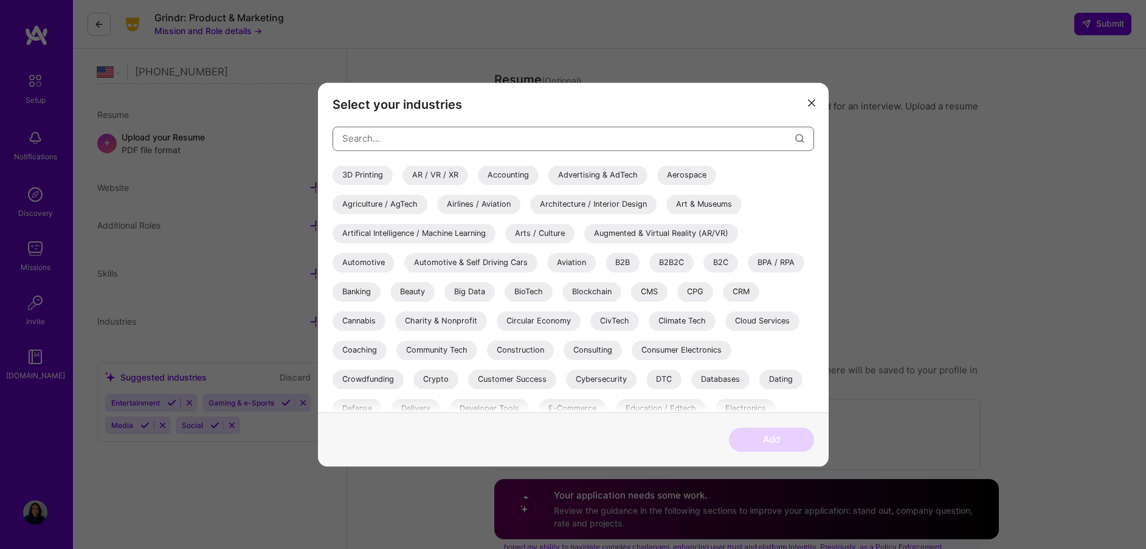
click at [451, 134] on input "modal" at bounding box center [568, 138] width 453 height 31
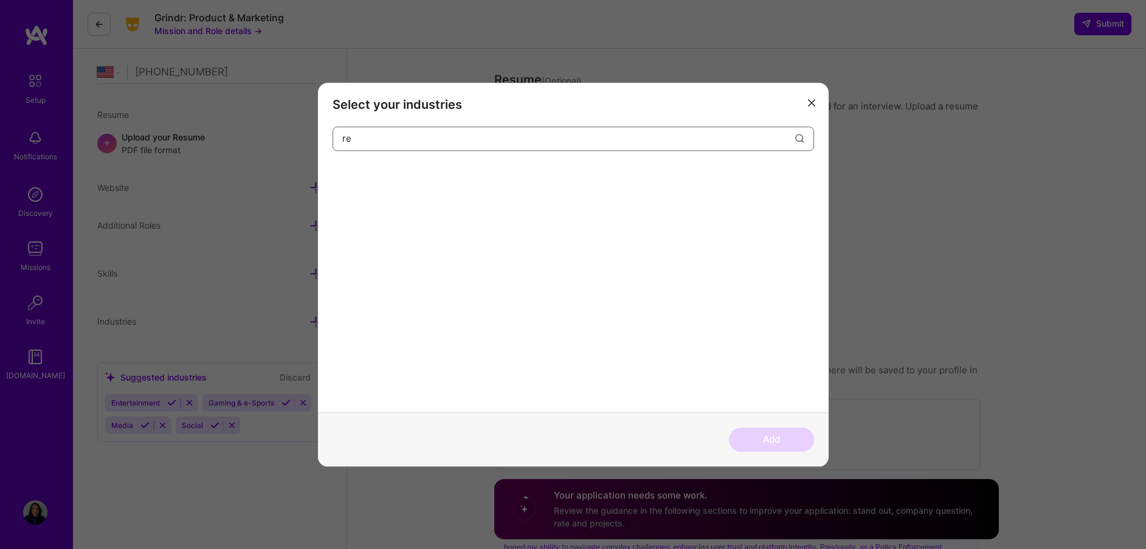
type input "r"
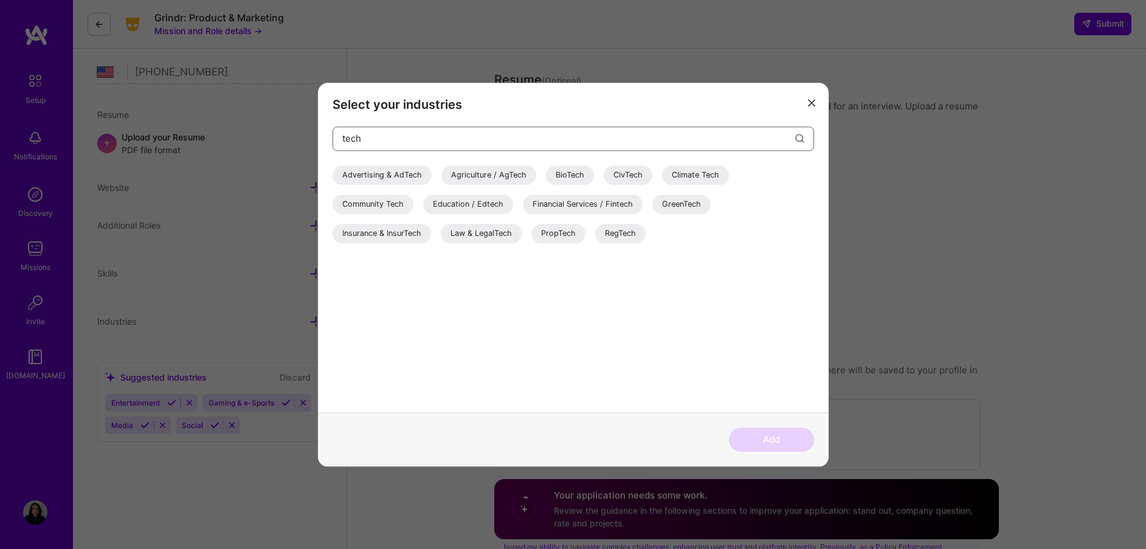
click at [527, 133] on input "tech" at bounding box center [568, 138] width 453 height 31
type input "tech"
click at [612, 238] on div "RegTech" at bounding box center [620, 233] width 50 height 19
click at [780, 432] on button "Add" at bounding box center [771, 439] width 85 height 24
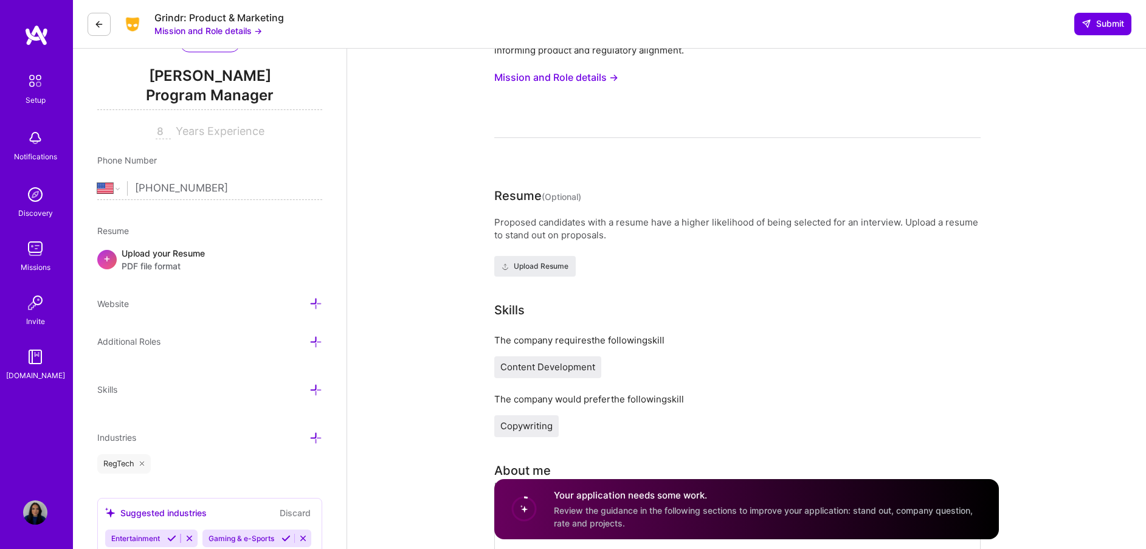
scroll to position [0, 0]
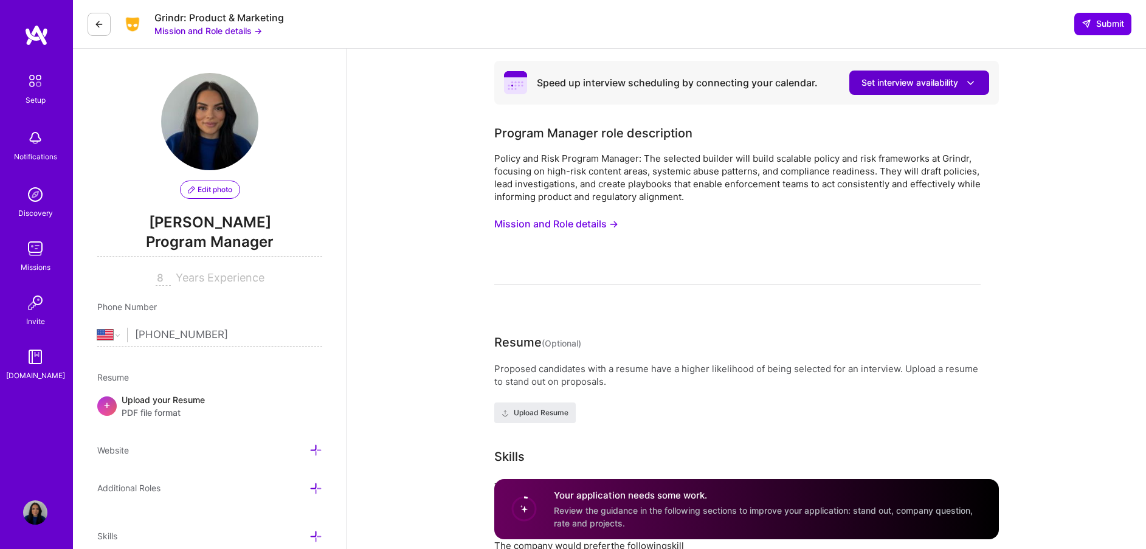
click at [943, 81] on span "Set interview availability" at bounding box center [919, 83] width 116 height 13
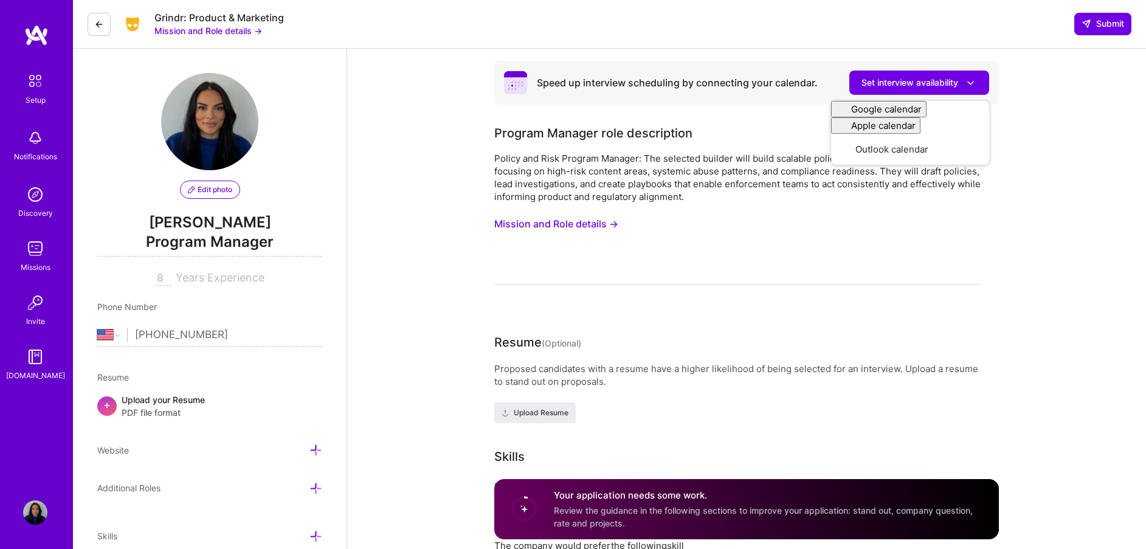
click at [744, 274] on div "Policy and Risk Program Manager: The selected builder will build scalable polic…" at bounding box center [737, 218] width 486 height 133
click at [557, 227] on button "Mission and Role details →" at bounding box center [556, 224] width 124 height 22
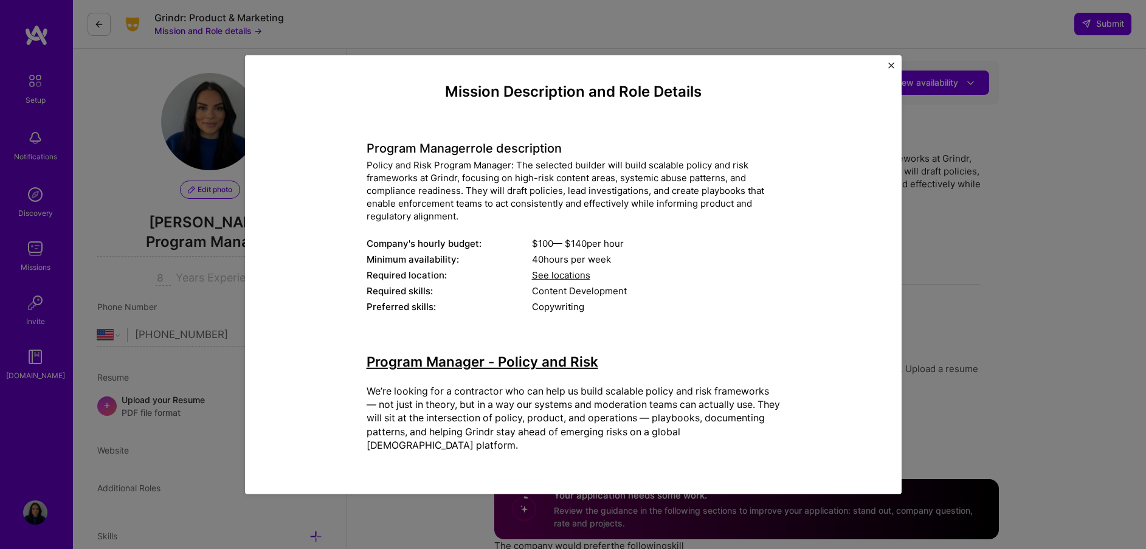
click at [187, 253] on div "Mission Description and Role Details Program Manager role description Policy an…" at bounding box center [573, 274] width 1146 height 549
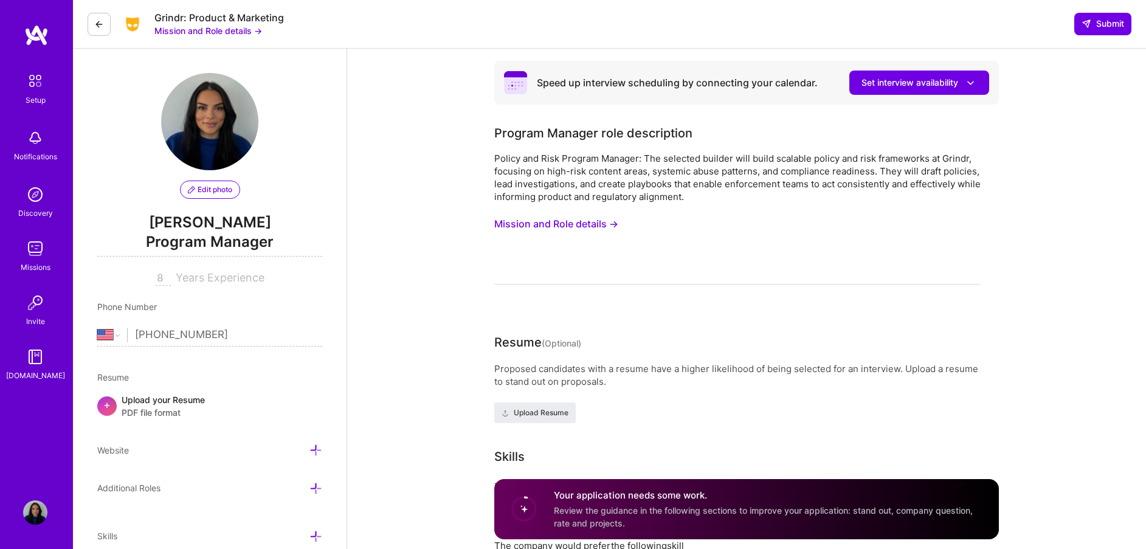
click at [201, 282] on span "Years Experience" at bounding box center [220, 277] width 89 height 13
click at [167, 281] on input "8" at bounding box center [163, 278] width 15 height 15
